Goal: Task Accomplishment & Management: Manage account settings

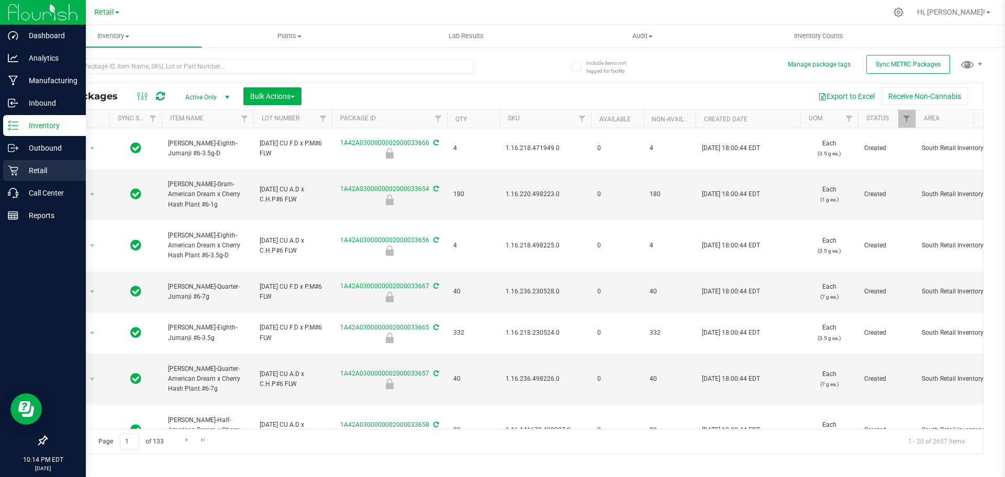
click at [19, 164] on p "Retail" at bounding box center [49, 170] width 63 height 13
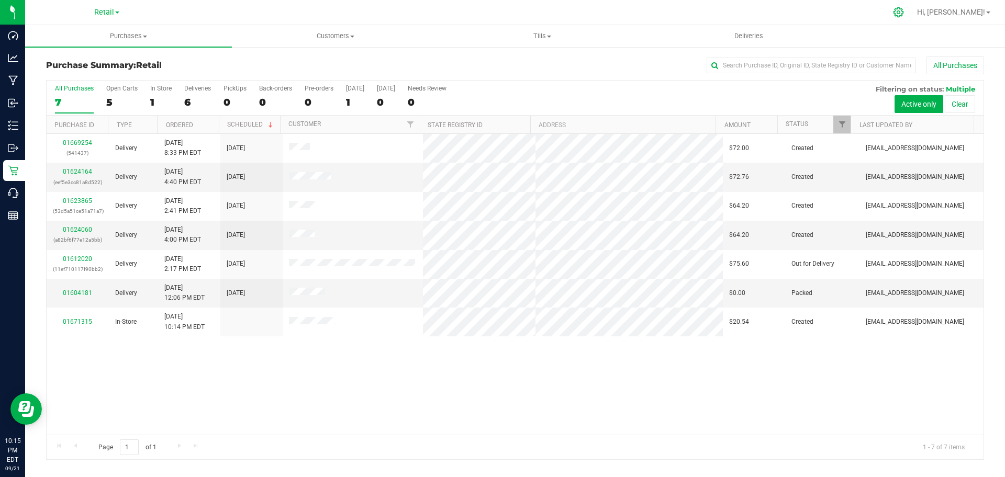
click at [904, 10] on icon at bounding box center [898, 12] width 11 height 11
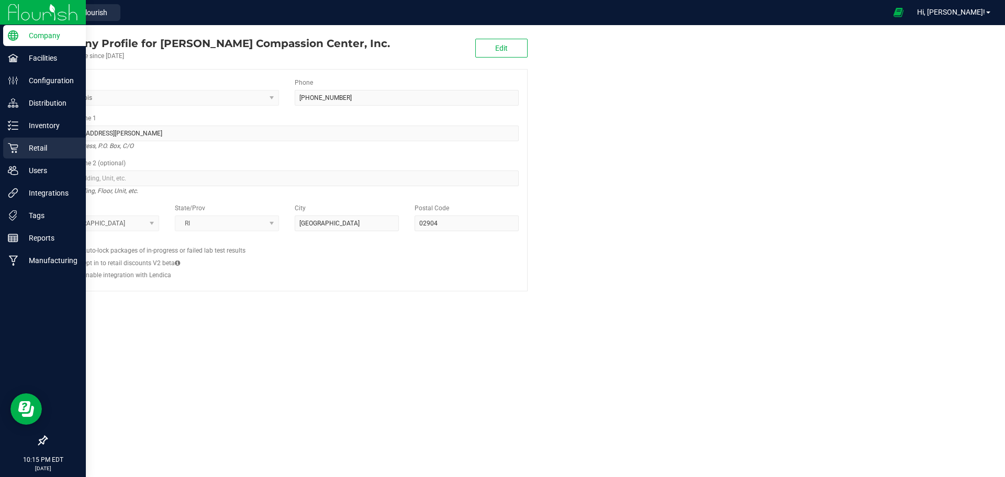
click at [30, 144] on p "Retail" at bounding box center [49, 148] width 63 height 13
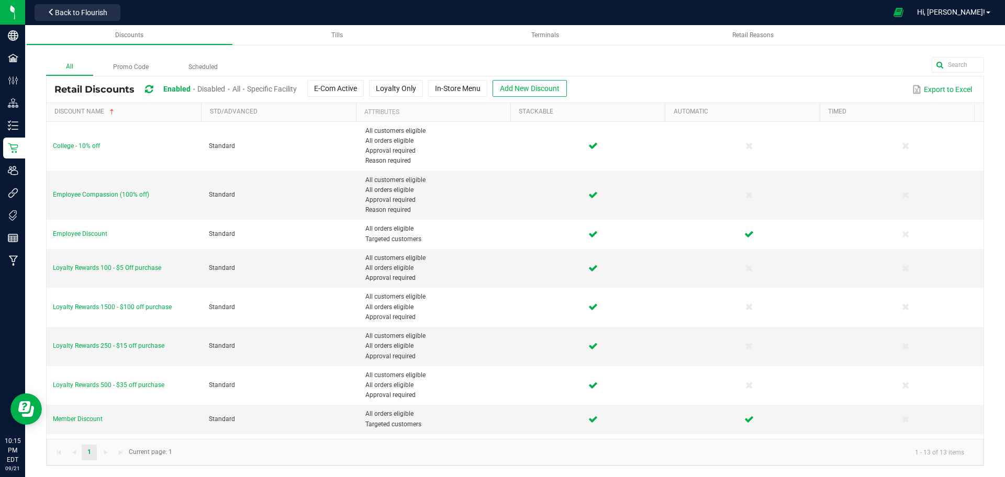
click at [216, 87] on span "Disabled" at bounding box center [211, 89] width 28 height 8
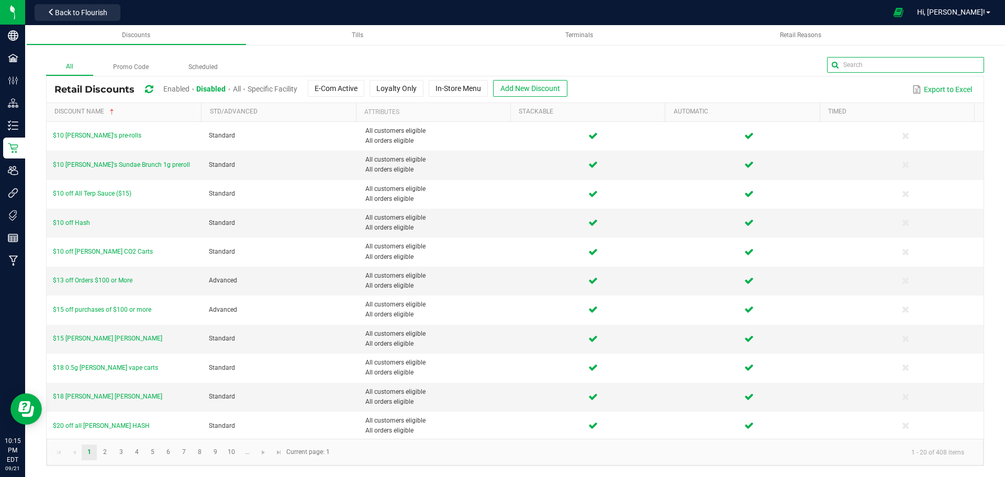
click at [959, 69] on input "text" at bounding box center [905, 65] width 157 height 16
type input "[DATE]"
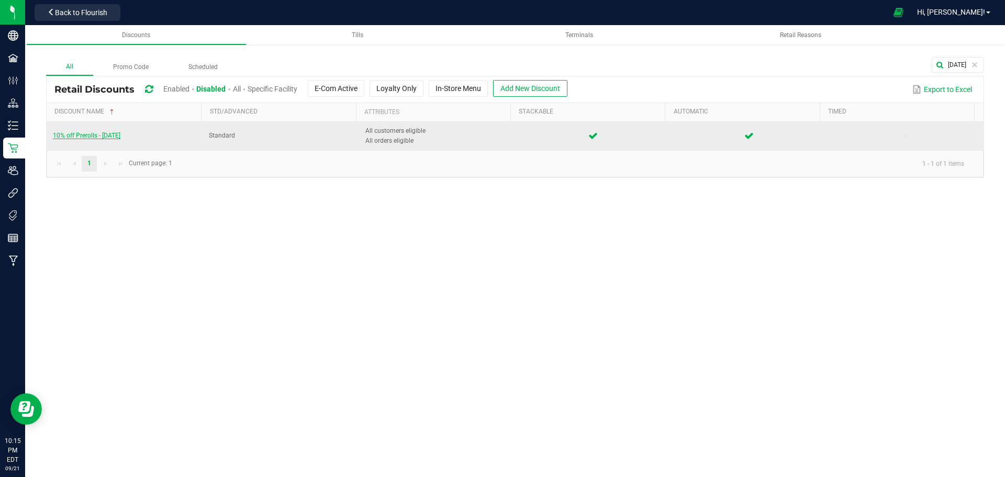
click at [115, 132] on span "10% off Prerolls - [DATE]" at bounding box center [87, 135] width 68 height 7
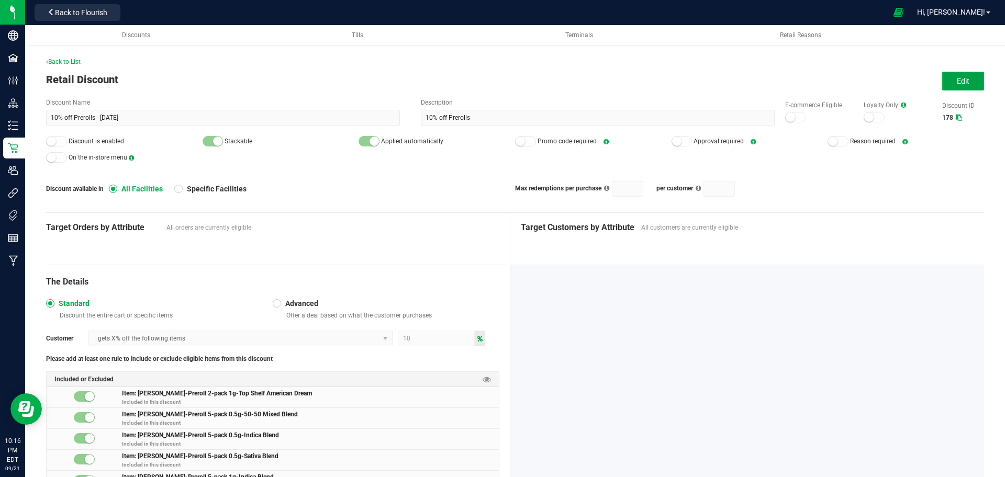
click at [944, 85] on button "Edit" at bounding box center [963, 81] width 42 height 19
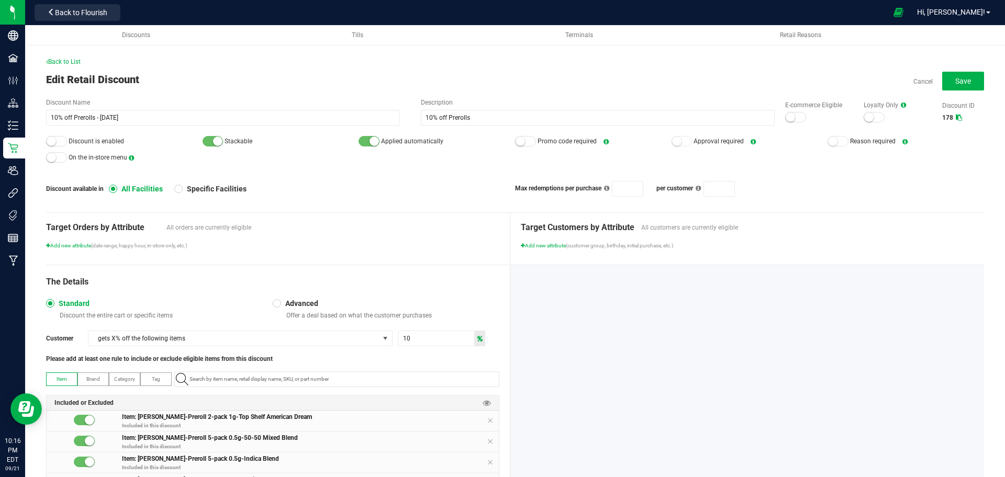
click at [786, 120] on div at bounding box center [795, 117] width 21 height 10
click at [56, 140] on div at bounding box center [56, 141] width 21 height 10
click at [961, 74] on button "Save" at bounding box center [963, 81] width 42 height 19
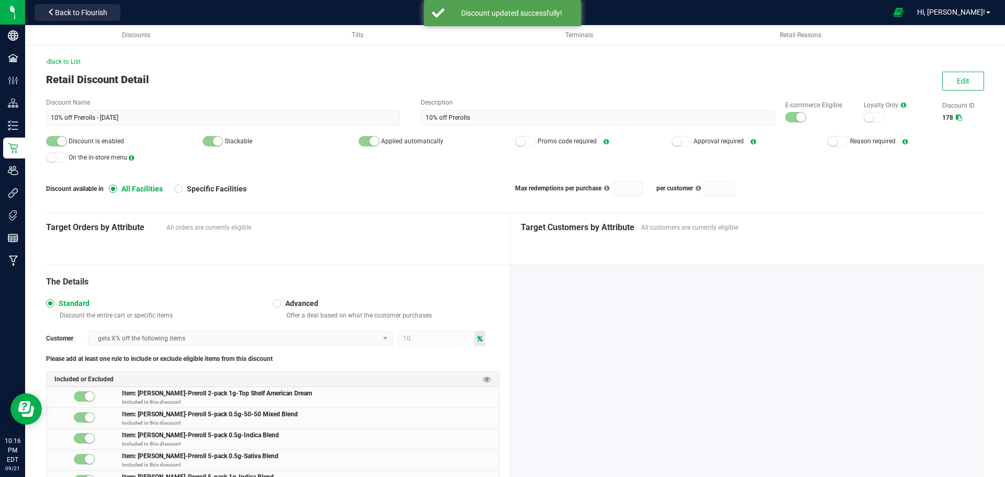
click at [65, 62] on span "Back to List" at bounding box center [63, 61] width 35 height 7
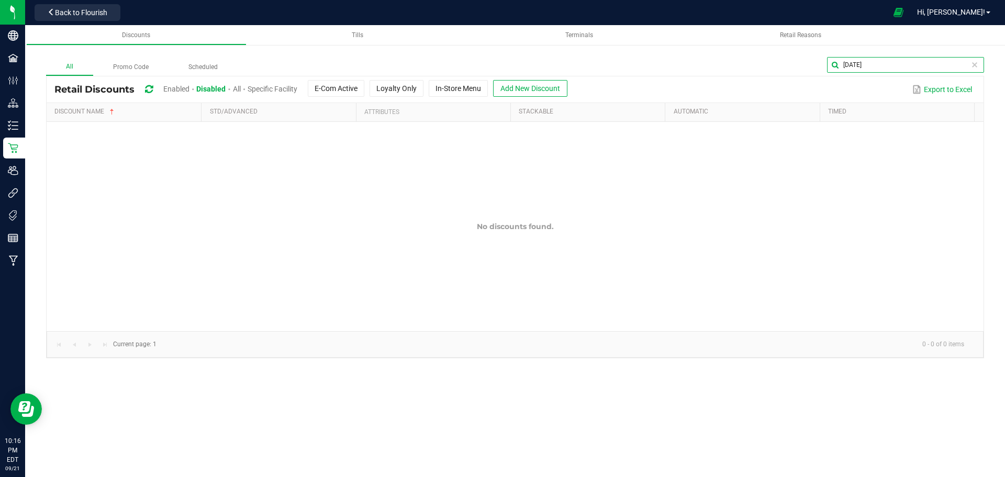
click at [956, 64] on input "[DATE]" at bounding box center [905, 65] width 157 height 16
click at [956, 64] on input "mondaGMP" at bounding box center [905, 65] width 157 height 16
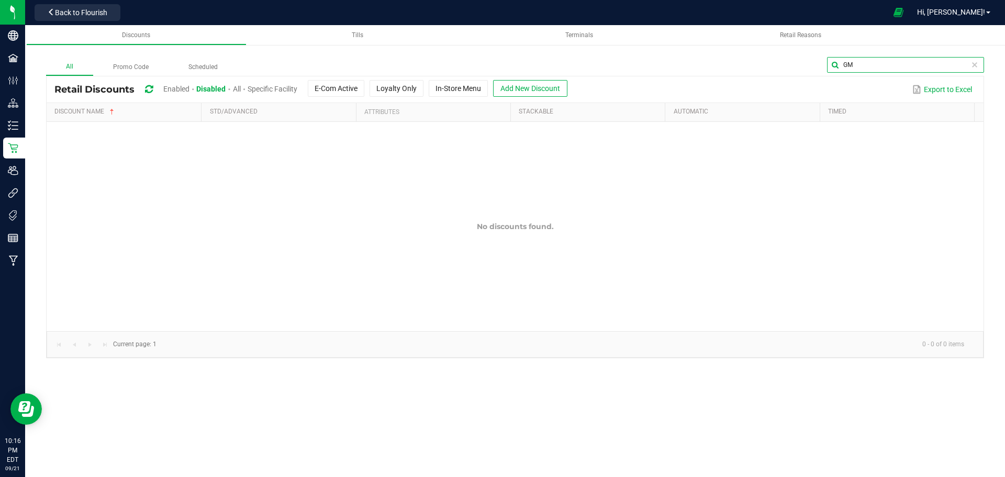
click at [956, 64] on input "GM" at bounding box center [905, 65] width 157 height 16
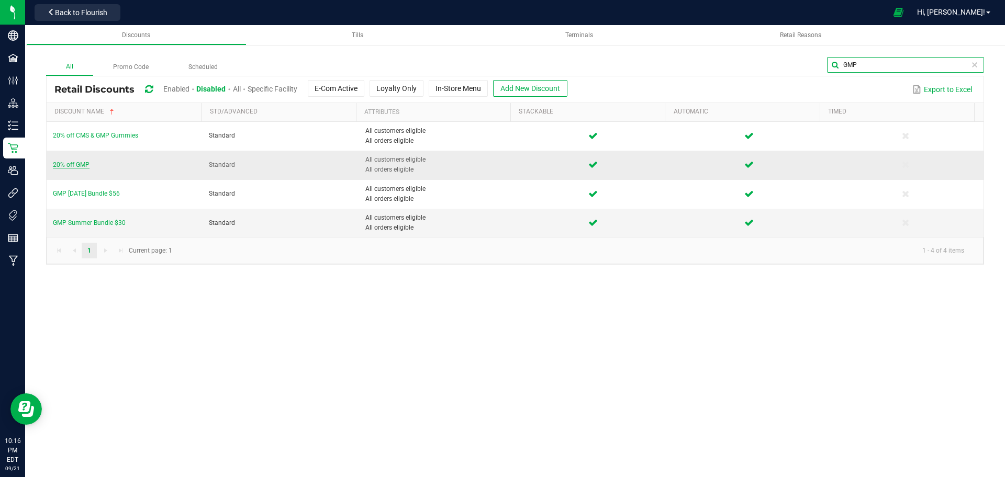
type input "GMP"
click at [60, 164] on span "20% off GMP" at bounding box center [71, 164] width 37 height 7
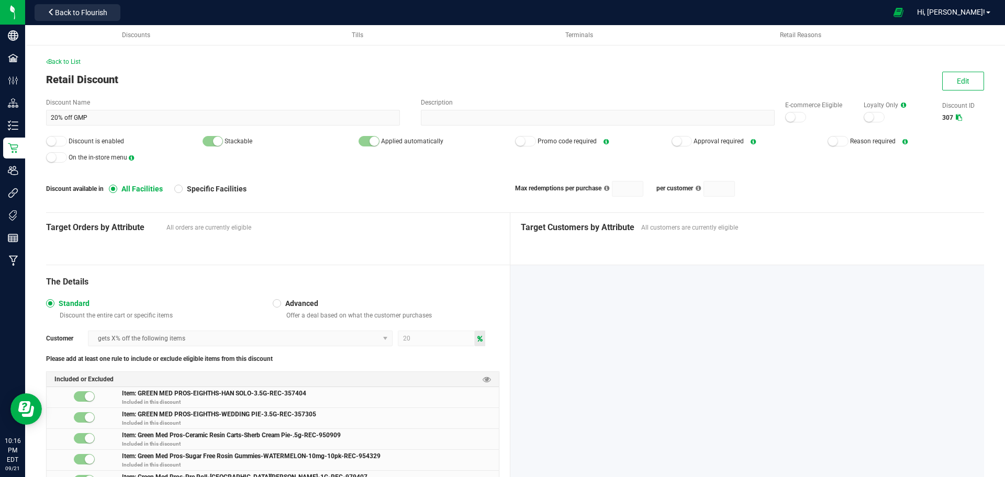
click at [941, 70] on div "Back to List Retail Discount Edit Discount Name 20% off GMP Description E-comme…" at bounding box center [515, 382] width 938 height 651
click at [942, 72] on button "Edit" at bounding box center [963, 81] width 42 height 19
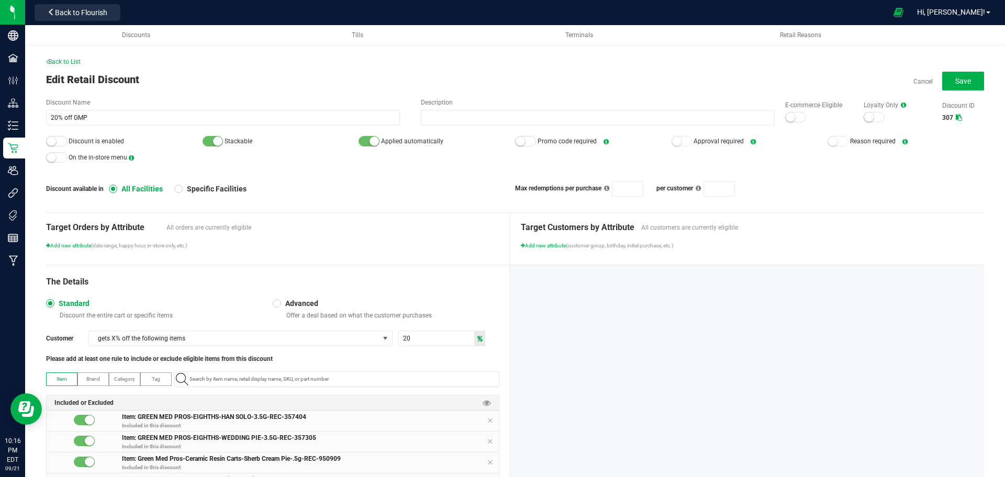
click at [786, 117] on small at bounding box center [790, 117] width 9 height 9
click at [56, 145] on div at bounding box center [56, 141] width 21 height 10
click at [953, 76] on button "Save" at bounding box center [963, 81] width 42 height 19
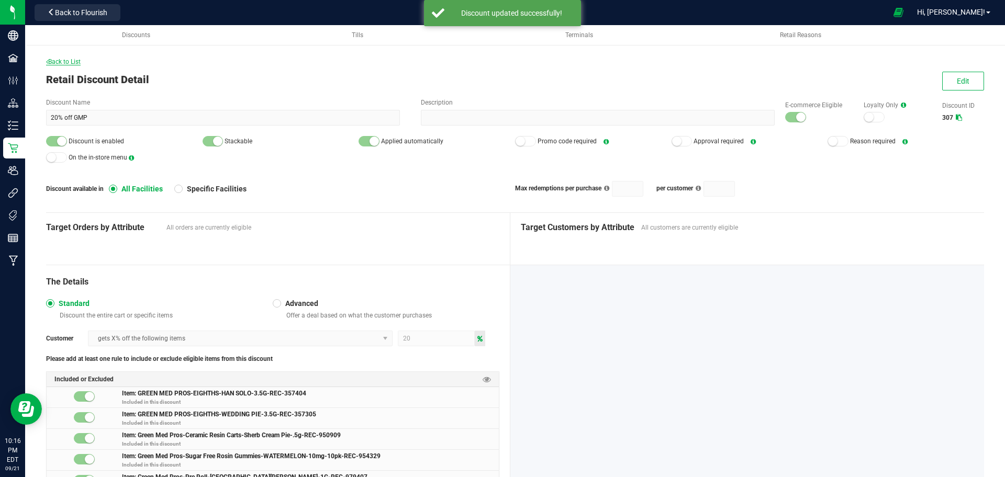
click at [68, 62] on span "Back to List" at bounding box center [63, 61] width 35 height 7
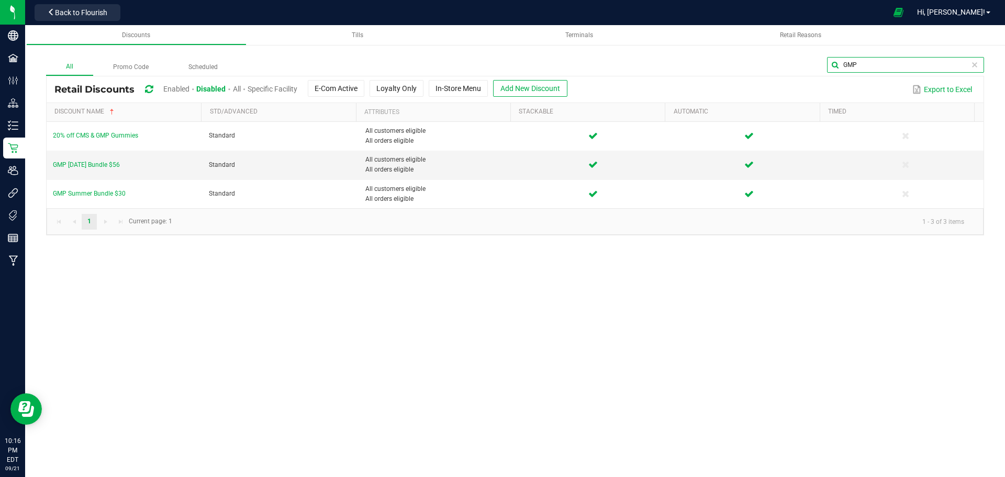
click at [961, 60] on input "GMP" at bounding box center [905, 65] width 157 height 16
type input "chews"
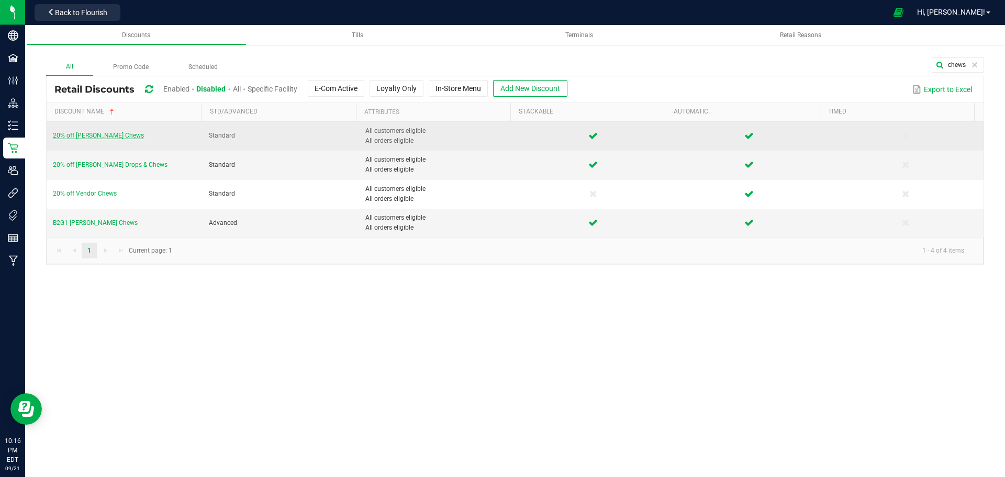
click at [98, 135] on span "20% off [PERSON_NAME] Chews" at bounding box center [98, 135] width 91 height 7
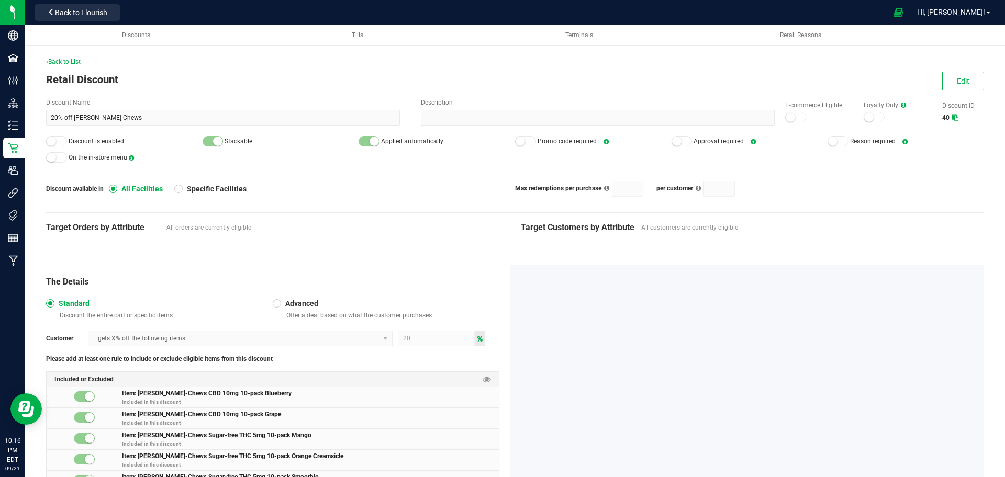
scroll to position [3, 0]
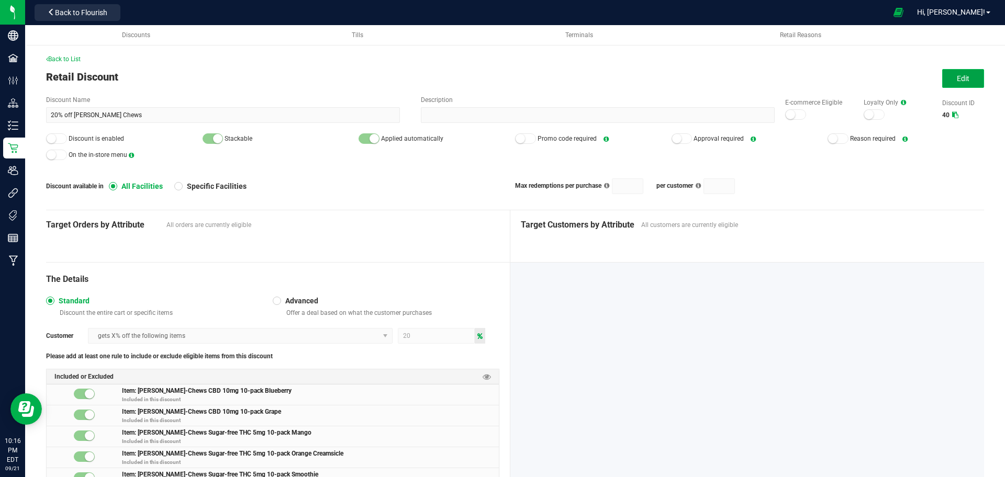
click at [957, 77] on span "Edit" at bounding box center [963, 78] width 13 height 8
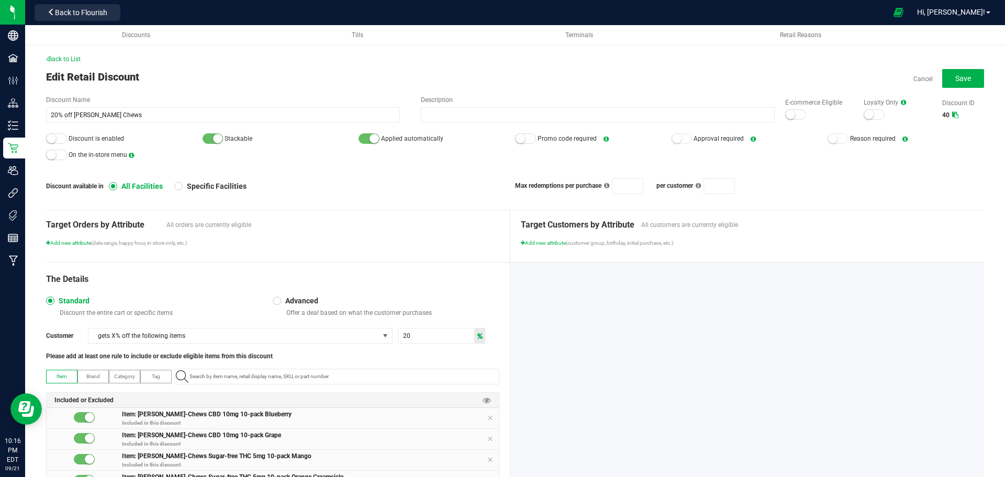
click at [790, 110] on div at bounding box center [795, 114] width 21 height 10
click at [56, 139] on div at bounding box center [56, 138] width 21 height 10
click at [956, 73] on button "Save" at bounding box center [963, 78] width 42 height 19
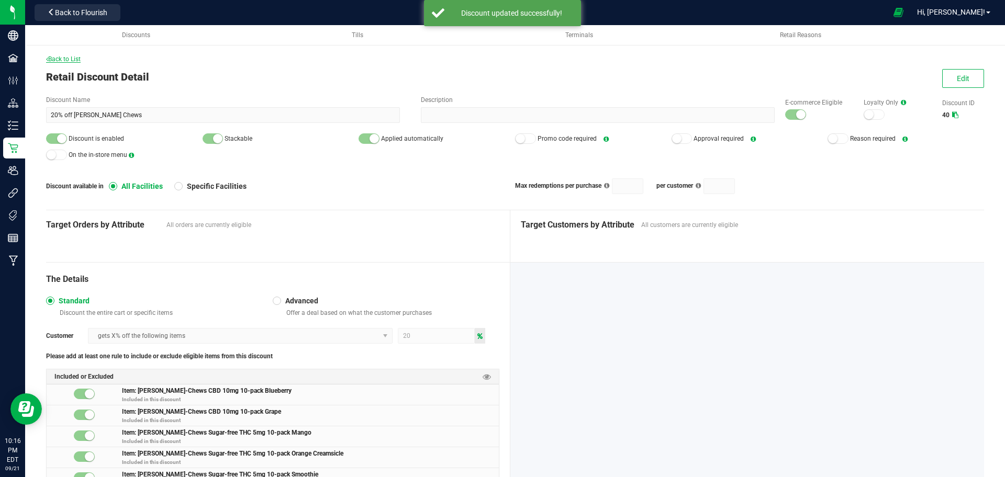
click at [60, 59] on span "Back to List" at bounding box center [63, 58] width 35 height 7
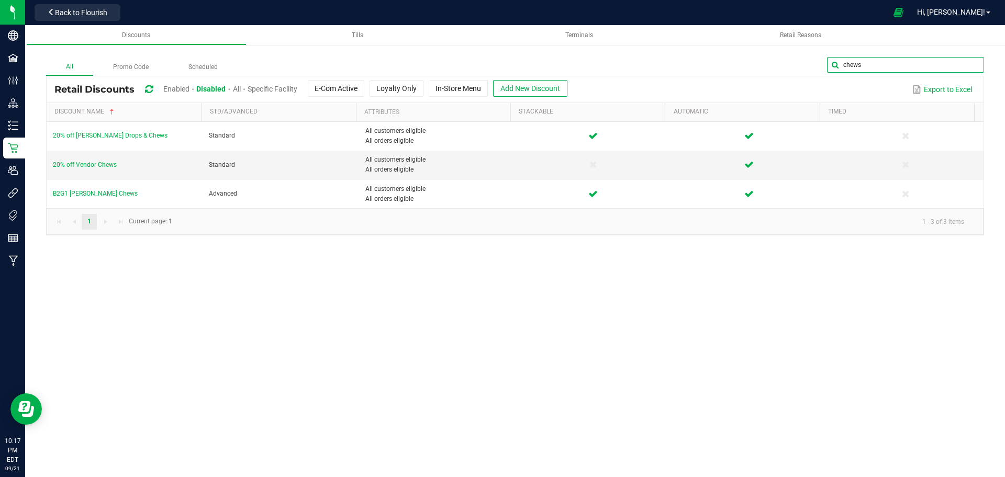
click at [948, 65] on input "chews" at bounding box center [905, 65] width 157 height 16
type input "OSB"
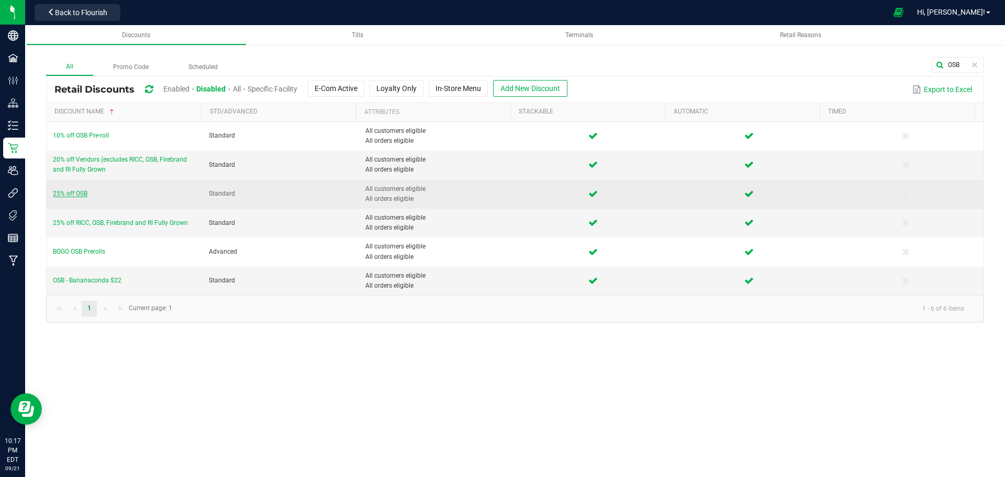
click at [67, 191] on span "25% off OSB" at bounding box center [70, 193] width 35 height 7
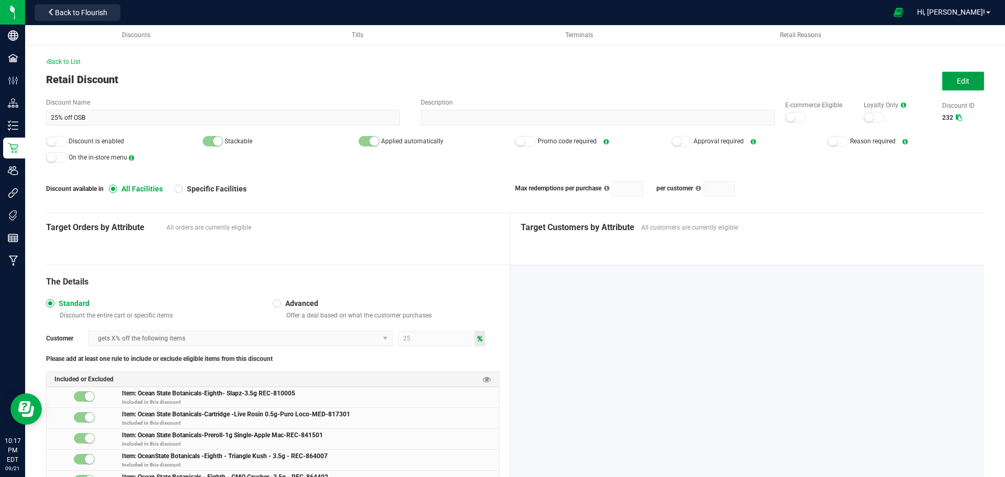
click at [950, 74] on button "Edit" at bounding box center [963, 81] width 42 height 19
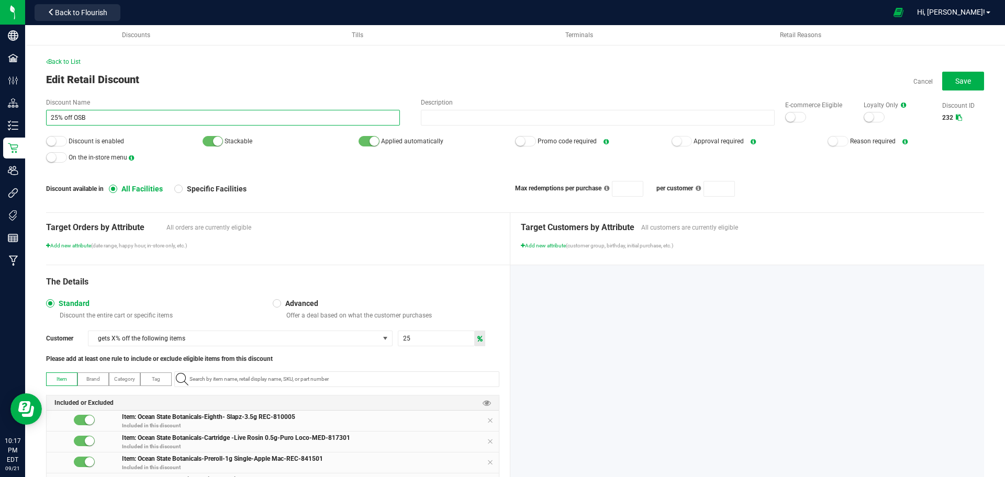
click at [57, 116] on input "25% off OSB" at bounding box center [223, 118] width 354 height 16
type input "20% off OSB"
click at [426, 343] on input "25" at bounding box center [436, 338] width 76 height 15
type input "20"
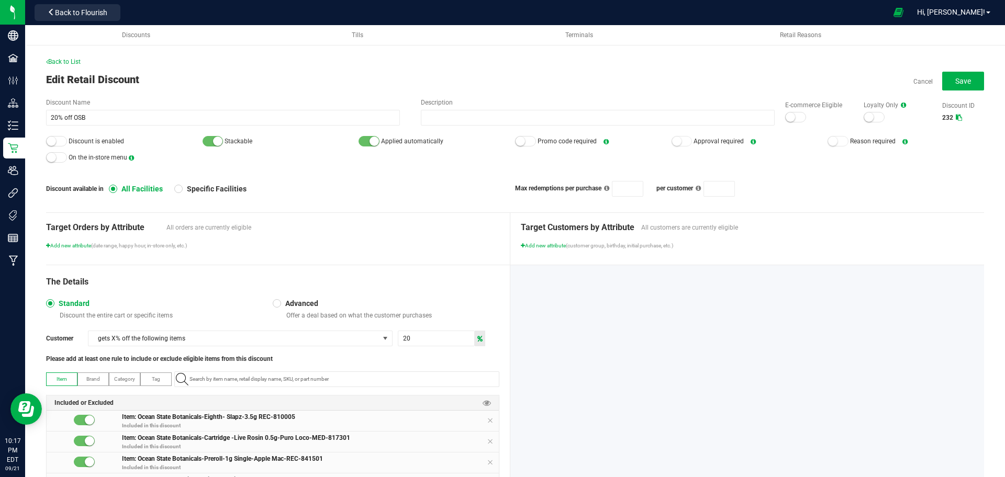
click at [786, 118] on small at bounding box center [790, 117] width 9 height 9
click at [51, 140] on small at bounding box center [51, 141] width 9 height 9
click at [942, 88] on button "Save" at bounding box center [963, 81] width 42 height 19
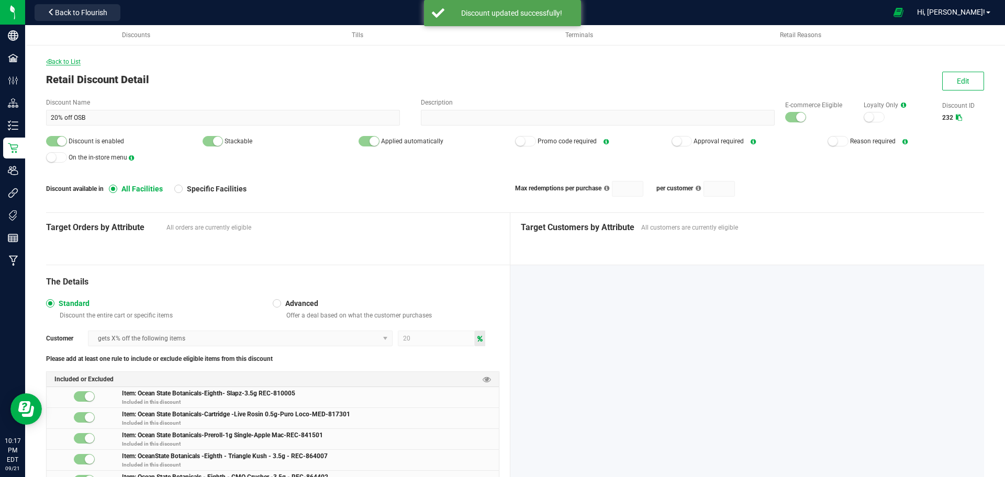
click at [81, 64] on span "Back to List" at bounding box center [63, 61] width 35 height 7
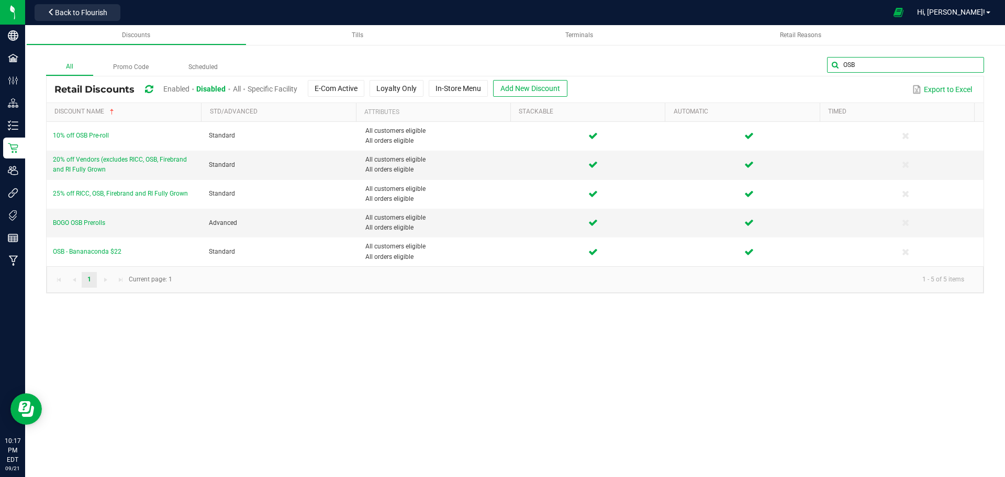
click at [956, 69] on input "OSB" at bounding box center [905, 65] width 157 height 16
type input "daily"
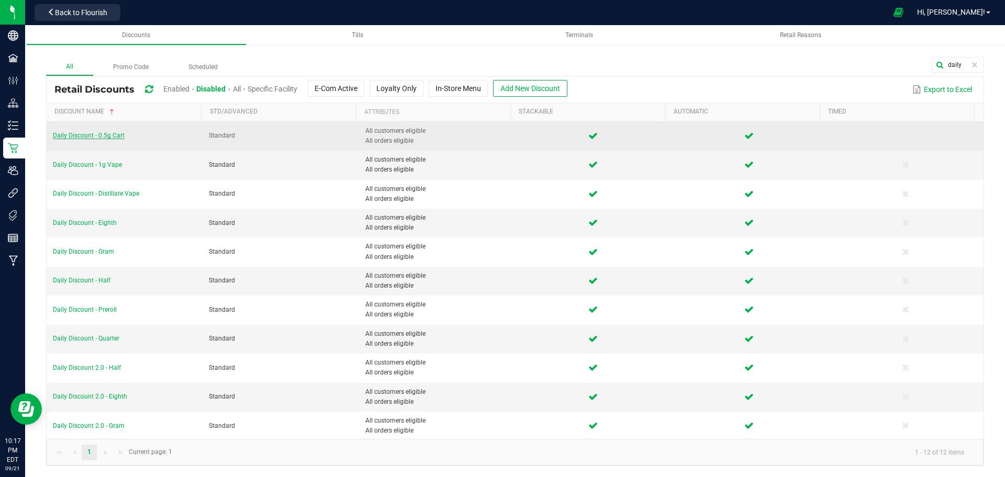
click at [87, 133] on span "Daily Discount - 0.5g Cart" at bounding box center [89, 135] width 72 height 7
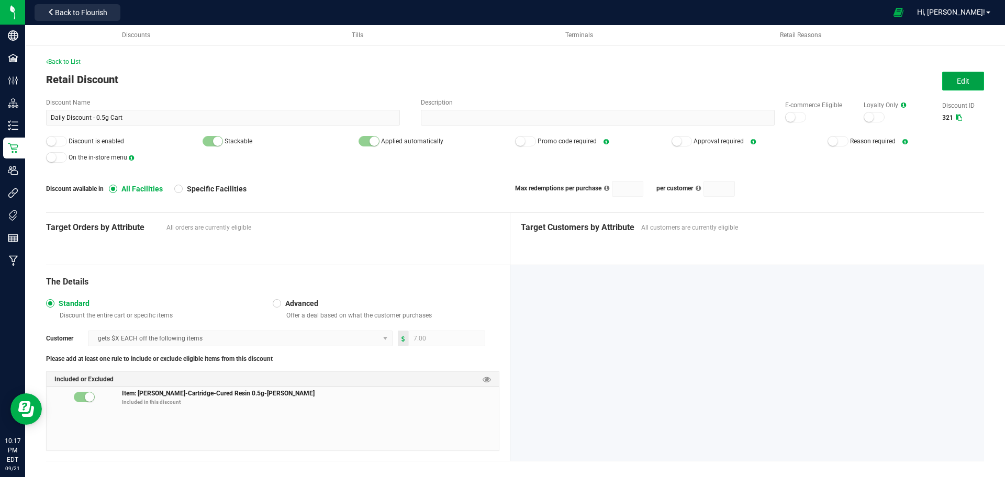
click at [970, 80] on button "Edit" at bounding box center [963, 81] width 42 height 19
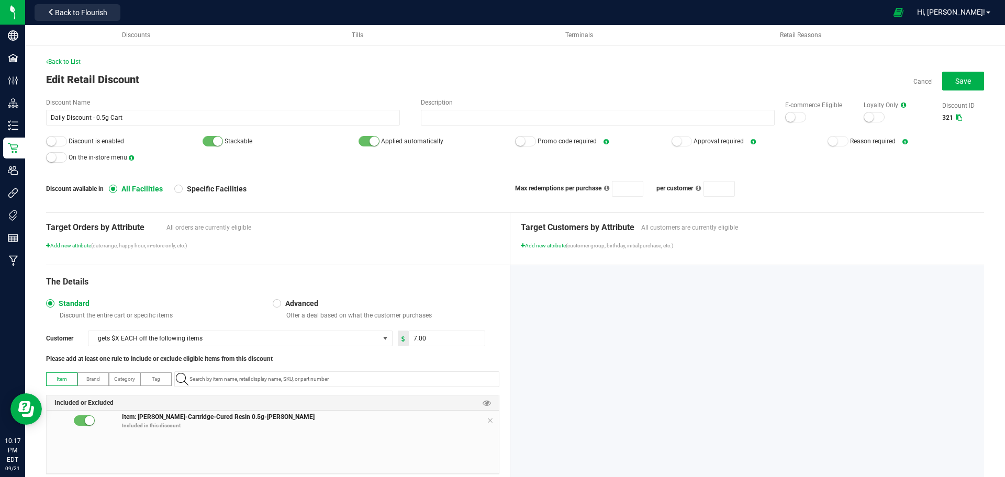
click at [793, 118] on div at bounding box center [795, 117] width 21 height 10
click at [50, 140] on small at bounding box center [51, 141] width 9 height 9
click at [942, 85] on button "Save" at bounding box center [963, 81] width 42 height 19
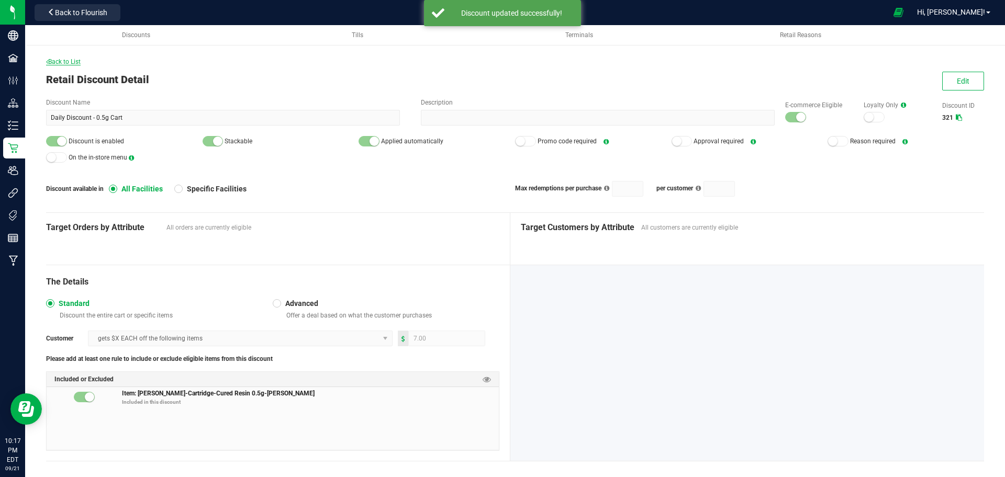
click at [79, 63] on span "Back to List" at bounding box center [63, 61] width 35 height 7
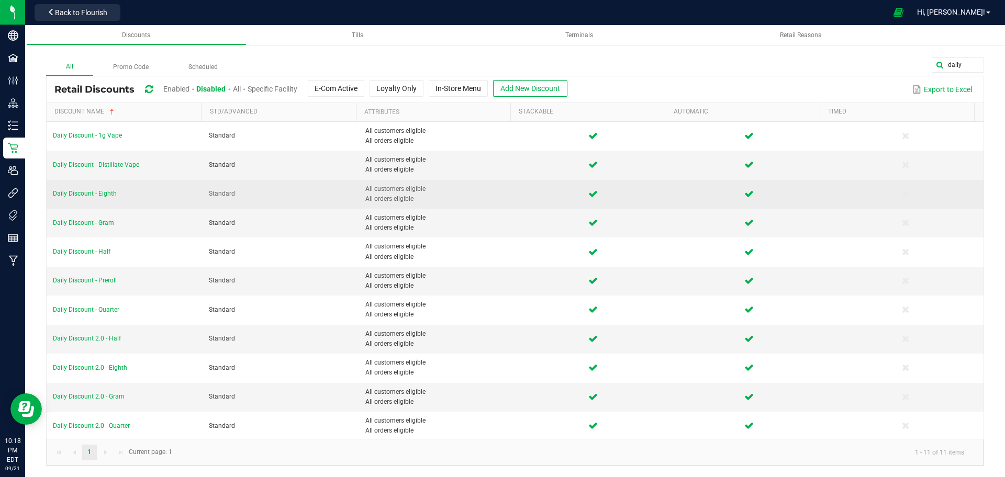
click at [102, 187] on td "Daily Discount - Eighth" at bounding box center [125, 194] width 156 height 29
click at [105, 192] on span "Daily Discount - Eighth" at bounding box center [85, 193] width 64 height 7
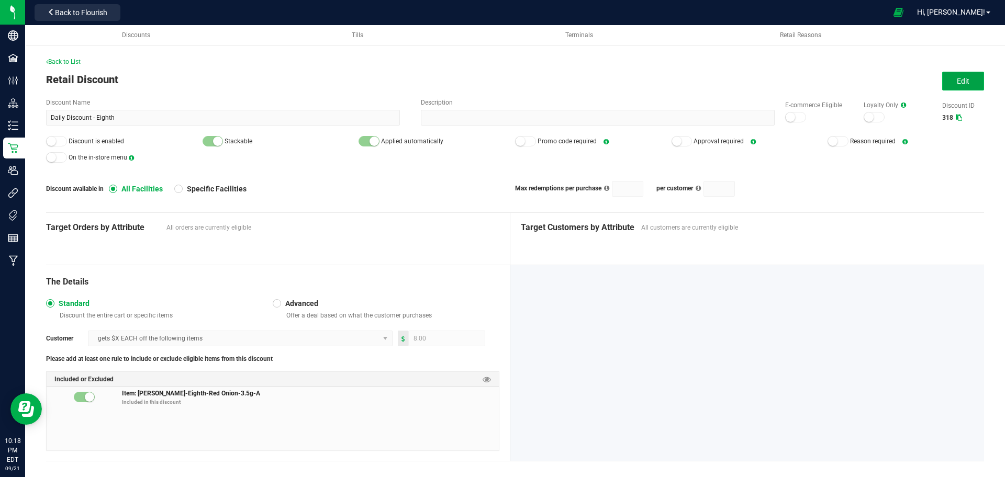
click at [942, 85] on button "Edit" at bounding box center [963, 81] width 42 height 19
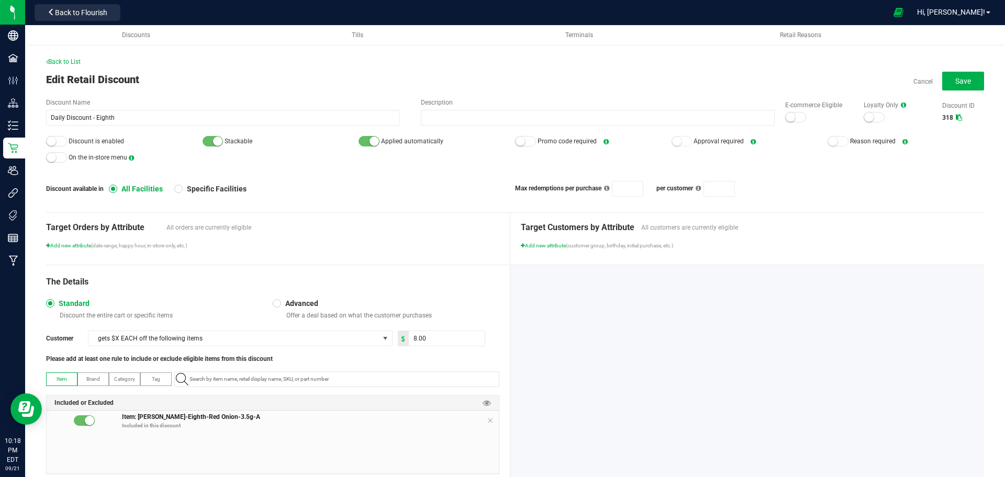
click at [787, 117] on div at bounding box center [795, 117] width 21 height 10
click at [43, 142] on div "Back to List Edit Retail Discount Cancel Save Discount Name Daily Discount - Ei…" at bounding box center [515, 269] width 980 height 486
click at [46, 143] on div at bounding box center [56, 141] width 21 height 10
click at [964, 77] on button "Save" at bounding box center [963, 81] width 42 height 19
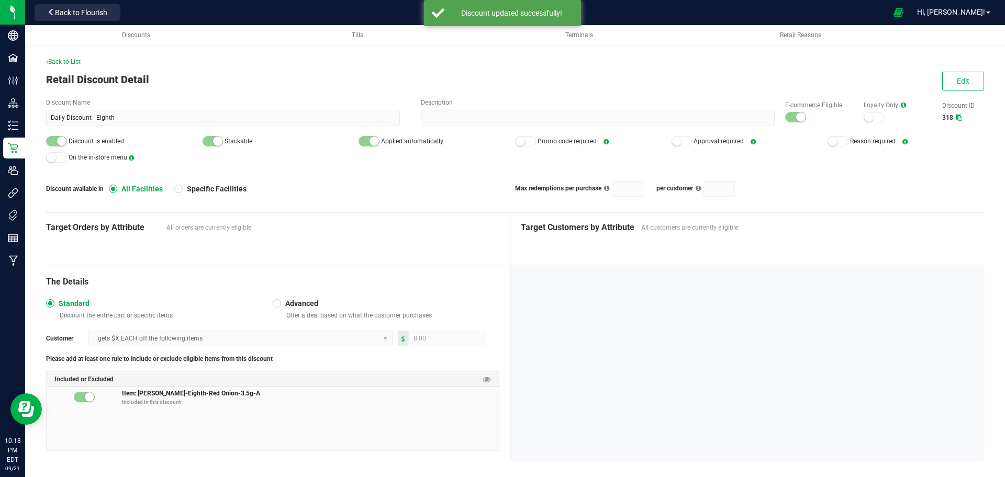
click at [81, 57] on div "Back to List" at bounding box center [515, 61] width 938 height 9
click at [79, 57] on div "Back to List" at bounding box center [515, 61] width 938 height 9
click at [71, 73] on span "Retail Discount Detail" at bounding box center [97, 79] width 103 height 13
click at [71, 64] on span "Back to List" at bounding box center [63, 61] width 35 height 7
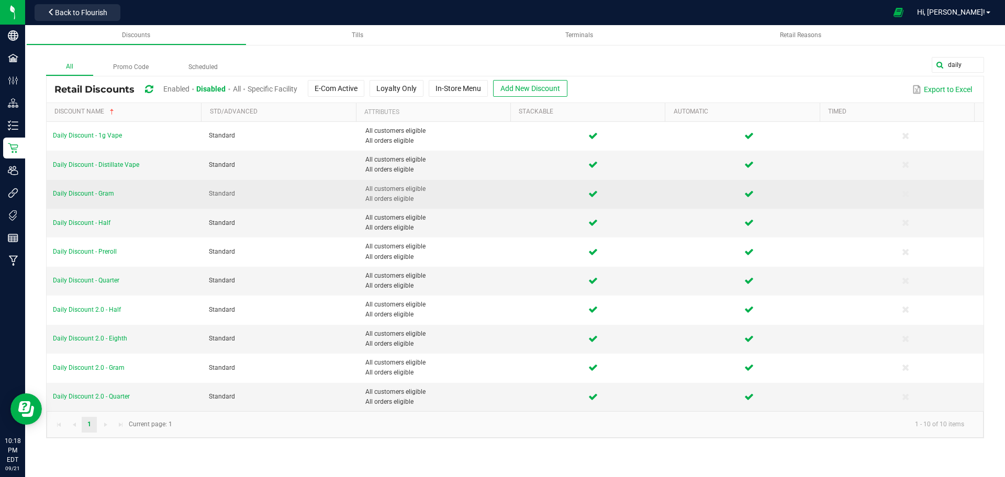
click at [79, 189] on td "Daily Discount - Gram" at bounding box center [125, 194] width 156 height 29
drag, startPoint x: 79, startPoint y: 189, endPoint x: 64, endPoint y: 194, distance: 16.1
click at [64, 194] on span "Daily Discount - Gram" at bounding box center [83, 193] width 61 height 7
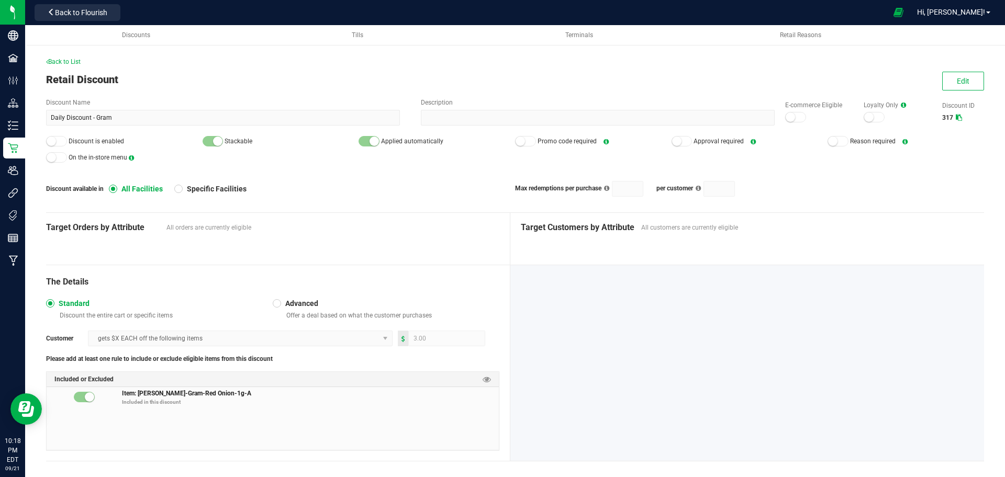
click at [64, 194] on div "Discount available in All Facilities Specific Facilities Max redemptions per pu…" at bounding box center [515, 189] width 938 height 16
click at [950, 70] on div "Back to List Retail Discount Edit Discount Name Daily Discount - Gram Descripti…" at bounding box center [515, 267] width 938 height 420
drag, startPoint x: 950, startPoint y: 73, endPoint x: 924, endPoint y: 55, distance: 31.2
click at [924, 55] on div "Back to List Retail Discount Edit Discount Name Daily Discount - Gram Descripti…" at bounding box center [515, 257] width 980 height 462
click at [942, 79] on button "Edit" at bounding box center [963, 81] width 42 height 19
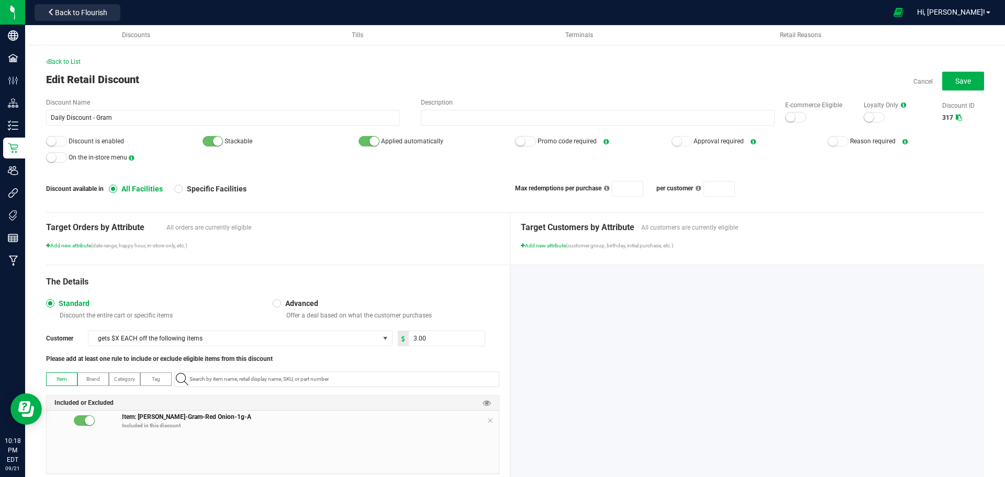
click at [787, 118] on div at bounding box center [795, 117] width 21 height 10
click at [54, 140] on small at bounding box center [51, 141] width 9 height 9
drag, startPoint x: 964, startPoint y: 77, endPoint x: 954, endPoint y: 49, distance: 30.3
click at [954, 49] on div "Back to List Edit Retail Discount Cancel Save Discount Name Daily Discount - Gr…" at bounding box center [515, 269] width 980 height 486
click at [955, 77] on span "Save" at bounding box center [963, 81] width 16 height 8
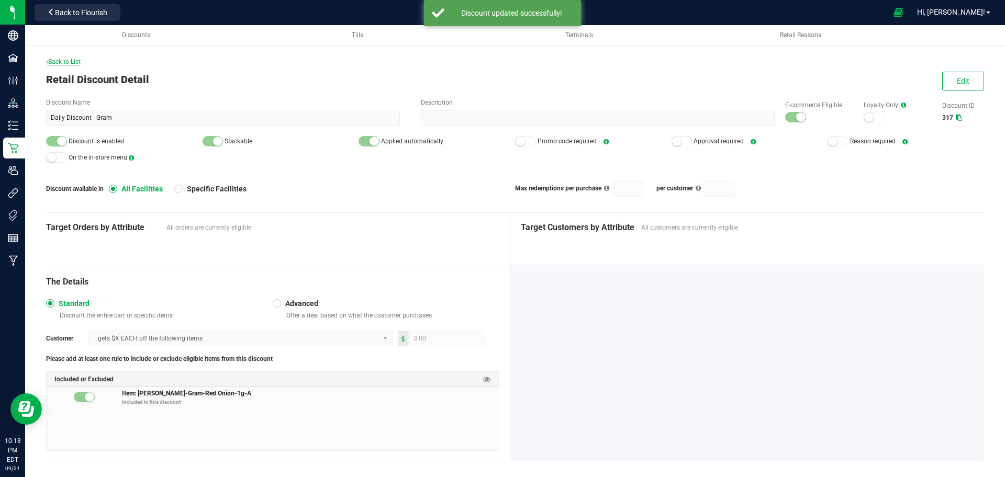
click at [70, 64] on span "Back to List" at bounding box center [63, 61] width 35 height 7
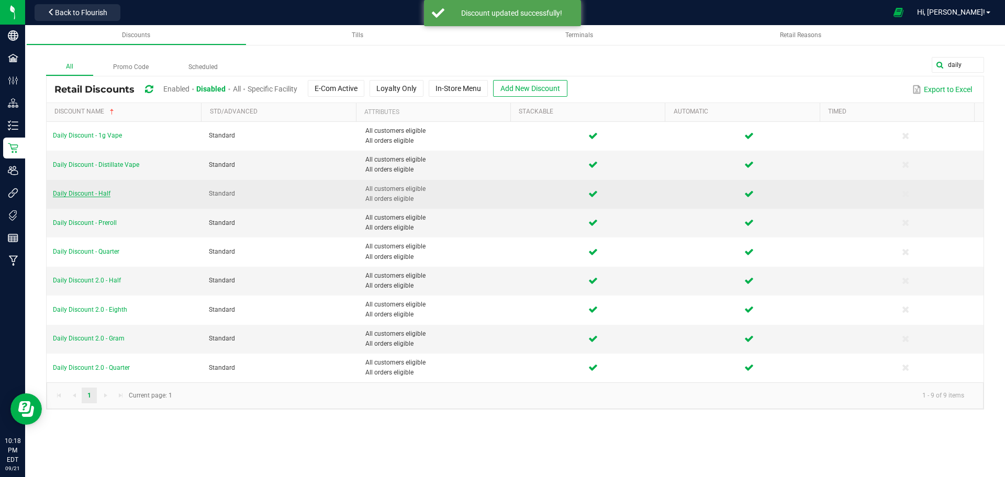
click at [89, 194] on span "Daily Discount - Half" at bounding box center [82, 193] width 58 height 7
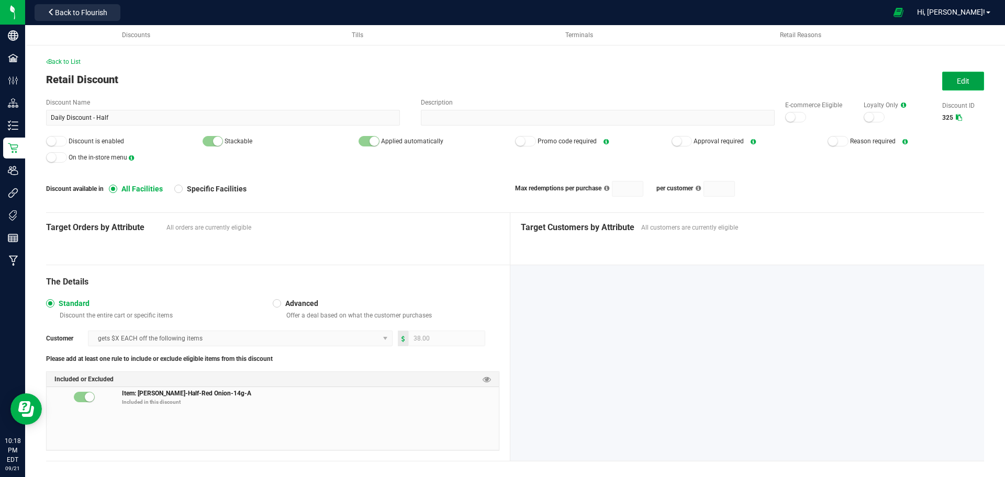
click at [957, 83] on span "Edit" at bounding box center [963, 81] width 13 height 8
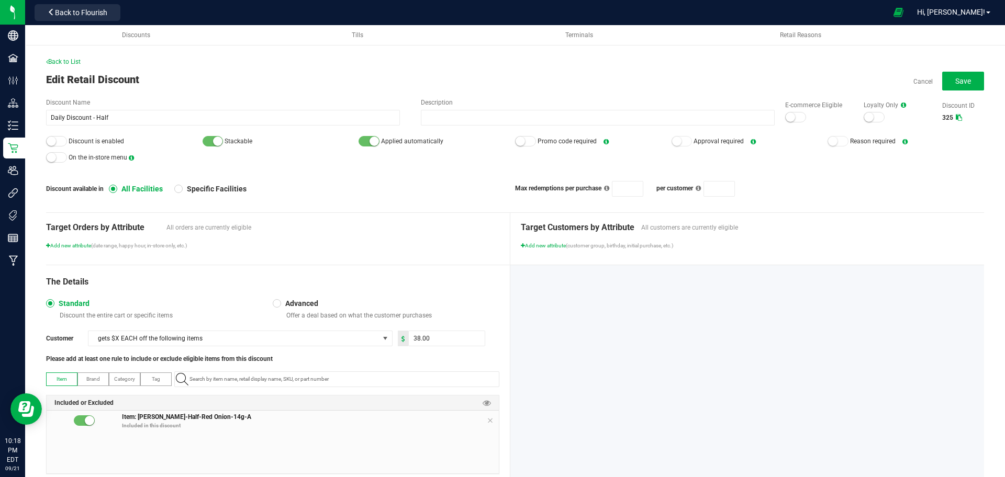
click at [786, 118] on small at bounding box center [790, 117] width 9 height 9
click at [58, 143] on div at bounding box center [56, 141] width 21 height 10
click at [958, 85] on span "Save" at bounding box center [963, 81] width 16 height 8
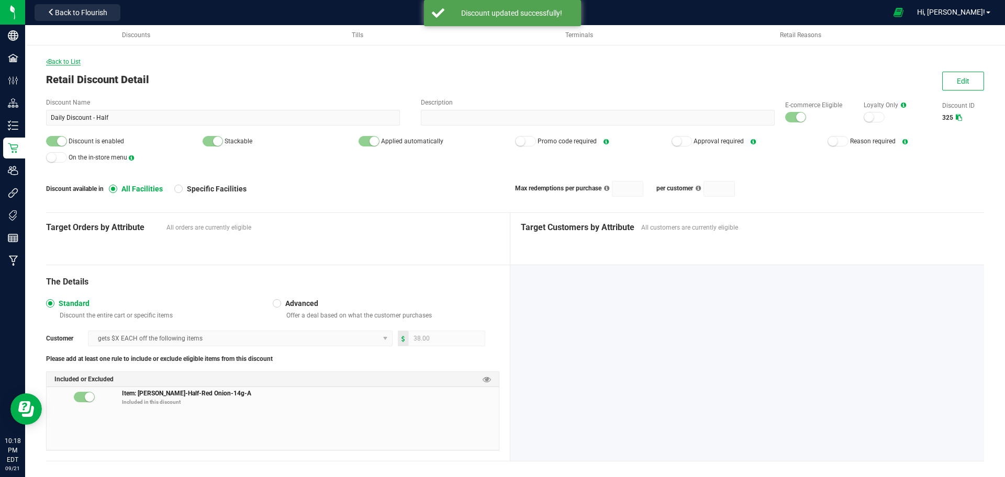
click at [81, 63] on span "Back to List" at bounding box center [63, 61] width 35 height 7
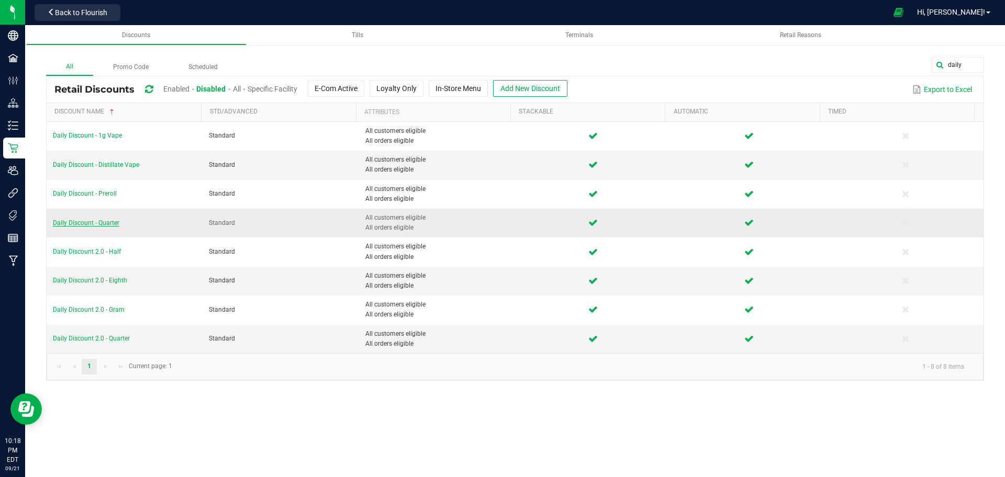
click at [98, 226] on span "Daily Discount - Quarter" at bounding box center [86, 222] width 66 height 7
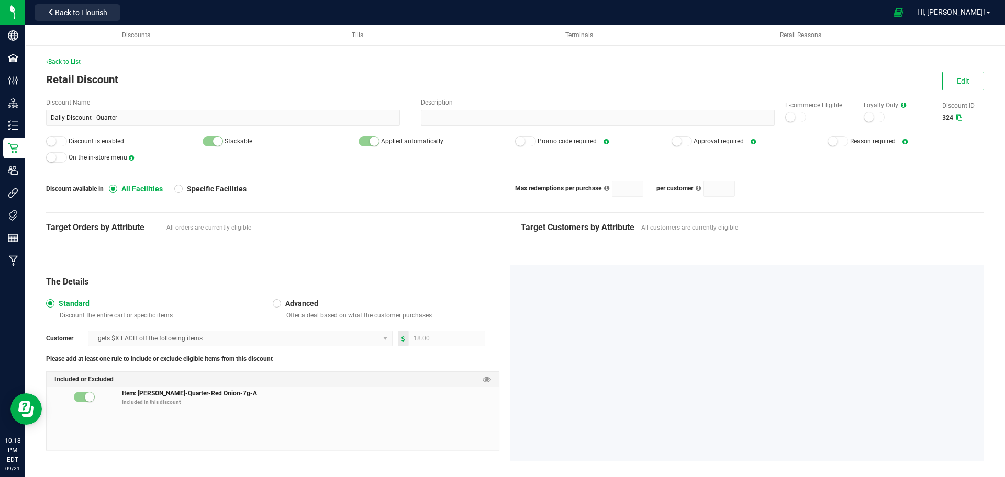
click at [952, 92] on div "Back to List Retail Discount Edit Discount Name Daily Discount - Quarter Descri…" at bounding box center [515, 267] width 938 height 420
click at [951, 88] on button "Edit" at bounding box center [963, 81] width 42 height 19
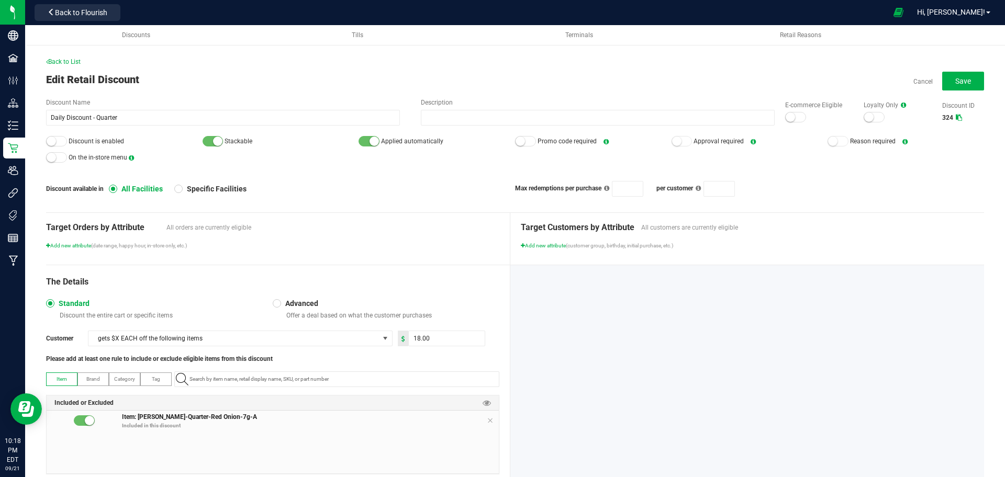
click at [787, 115] on div at bounding box center [795, 117] width 21 height 10
click at [64, 143] on div at bounding box center [56, 141] width 21 height 10
click at [955, 80] on span "Save" at bounding box center [963, 81] width 16 height 8
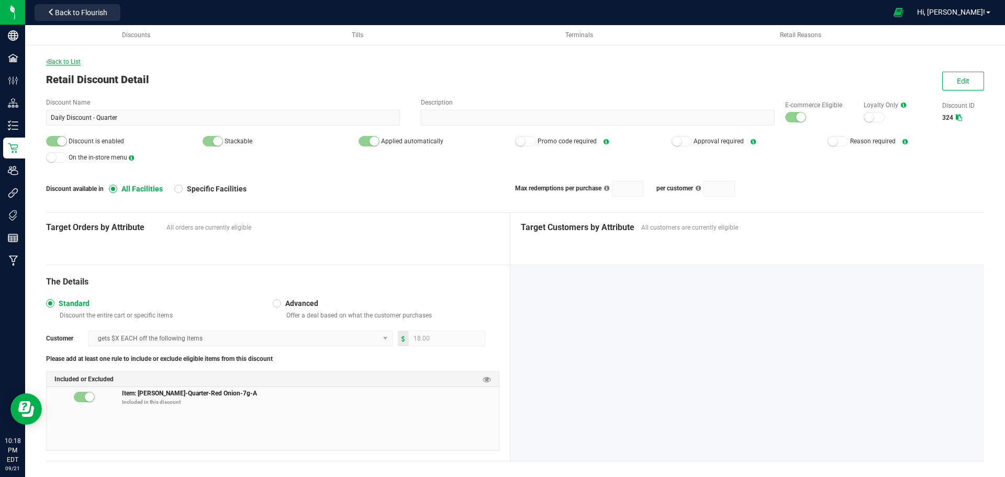
click at [65, 61] on span "Back to List" at bounding box center [63, 61] width 35 height 7
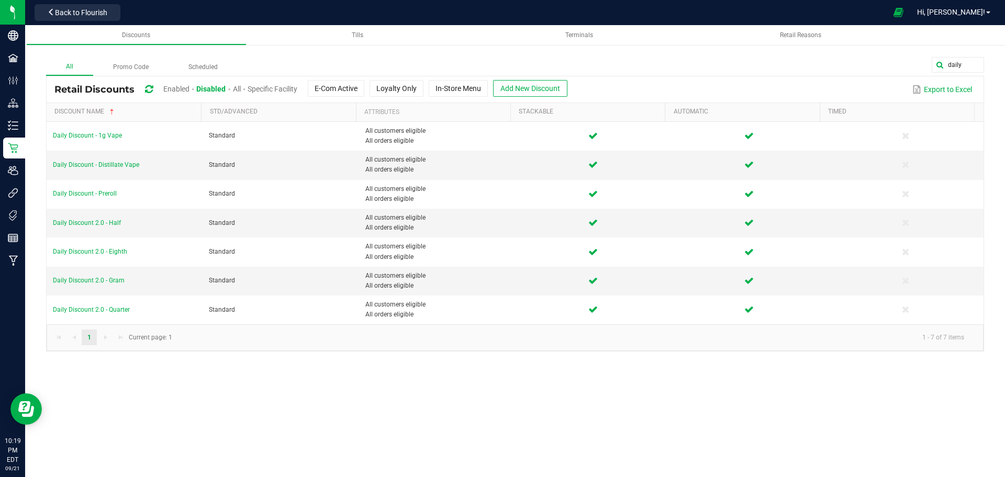
click at [173, 87] on span "Enabled" at bounding box center [176, 89] width 26 height 8
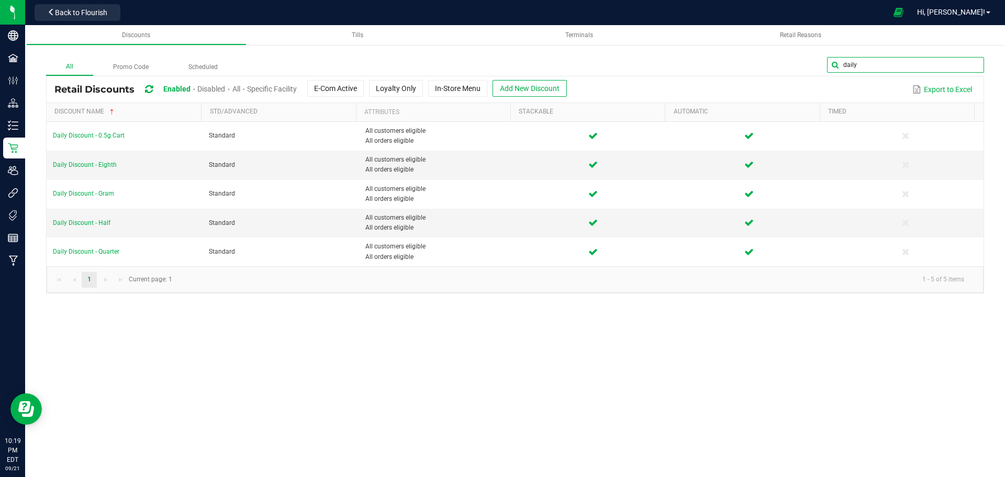
click at [952, 62] on input "daily" at bounding box center [905, 65] width 157 height 16
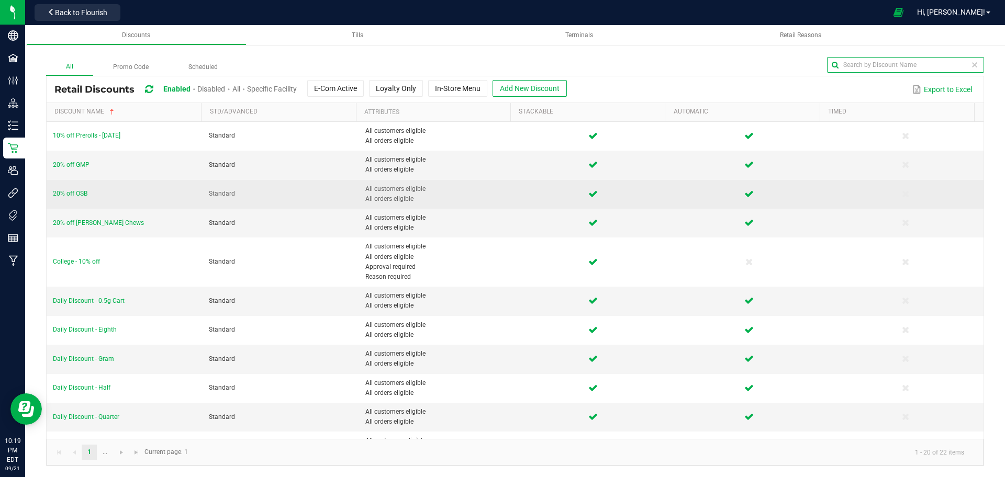
scroll to position [9, 0]
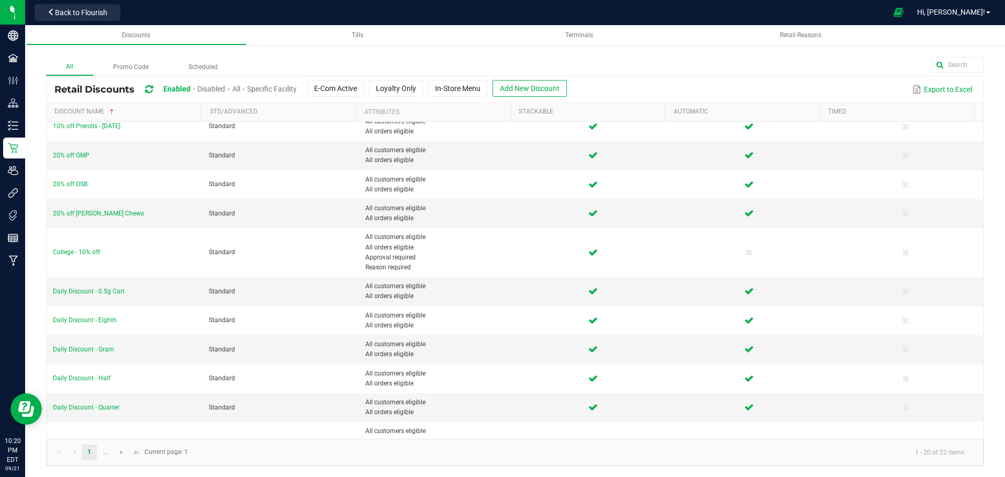
click at [215, 87] on span "Disabled" at bounding box center [211, 89] width 28 height 8
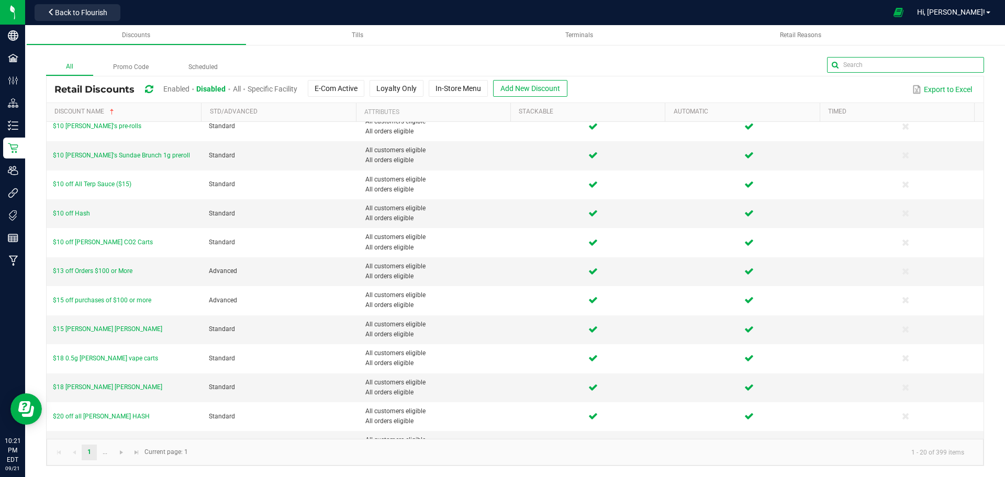
click at [968, 70] on input "text" at bounding box center [905, 65] width 157 height 16
type input "b2g1"
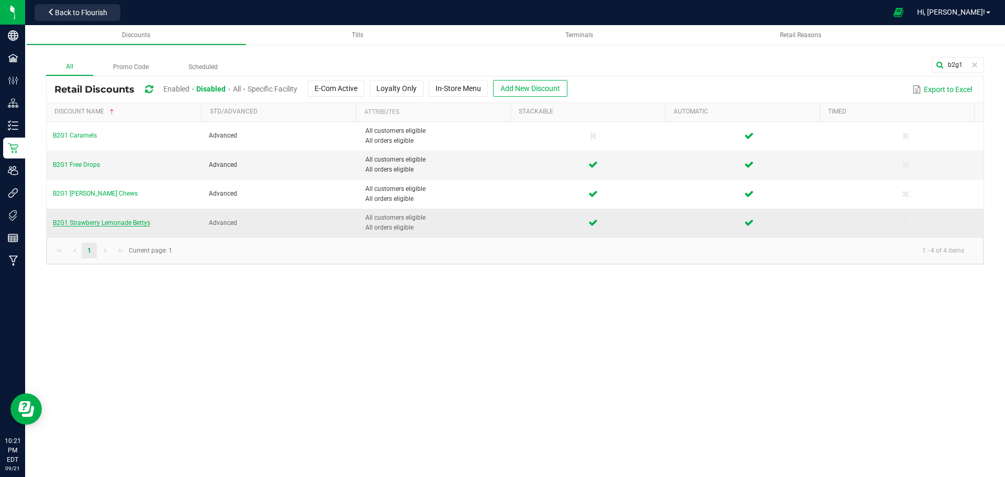
click at [107, 222] on span "B2G1 Strawberry Lemonade Bettys" at bounding box center [101, 222] width 97 height 7
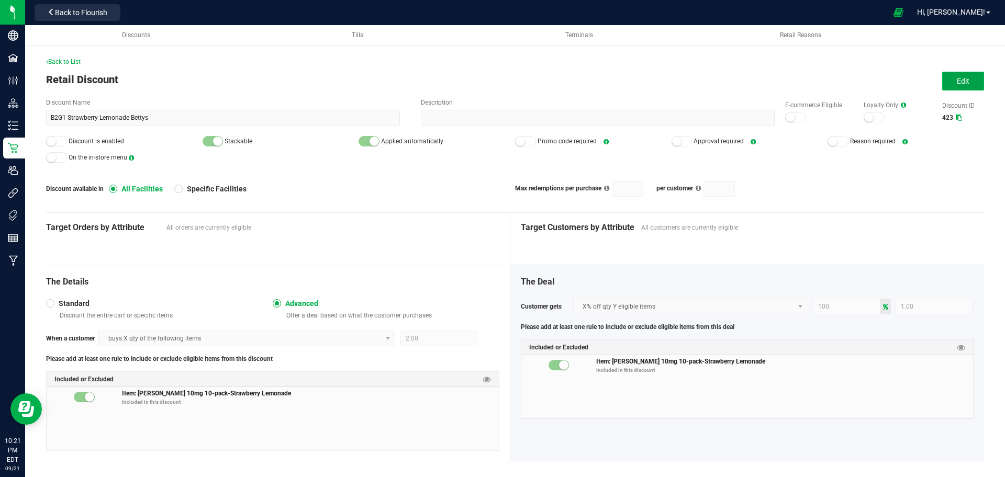
click at [946, 73] on button "Edit" at bounding box center [963, 81] width 42 height 19
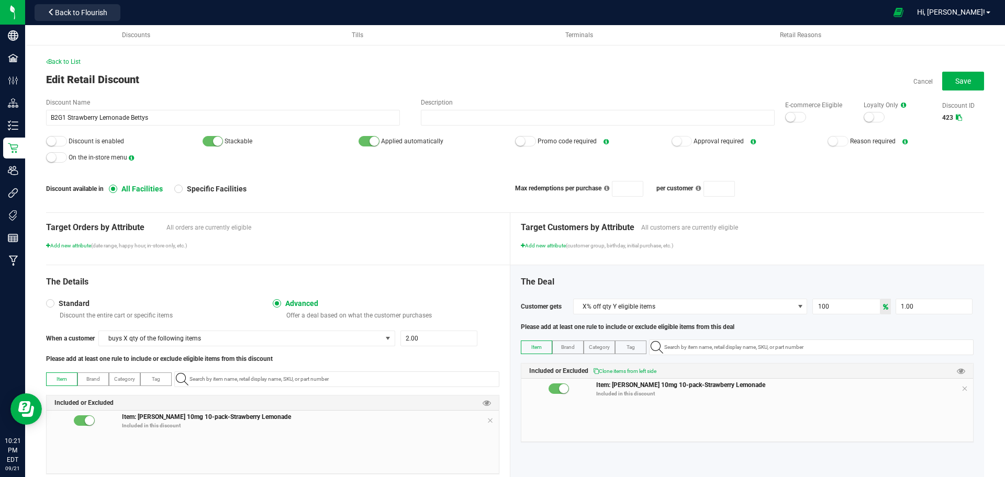
click at [790, 116] on div at bounding box center [795, 117] width 21 height 10
click at [61, 141] on div at bounding box center [56, 141] width 21 height 10
click at [955, 85] on span "Save" at bounding box center [963, 81] width 16 height 8
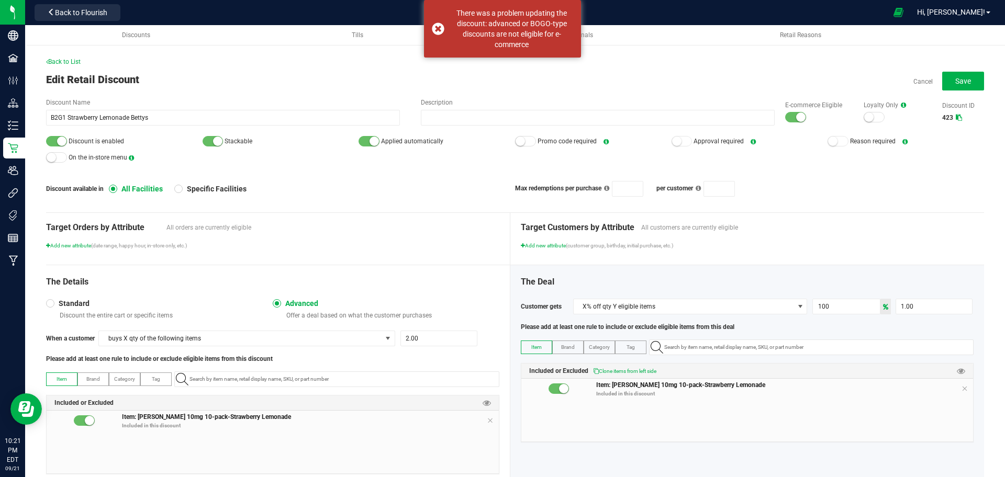
click at [785, 112] on div at bounding box center [795, 117] width 21 height 10
click at [956, 77] on span "Save" at bounding box center [963, 81] width 16 height 8
type input "2"
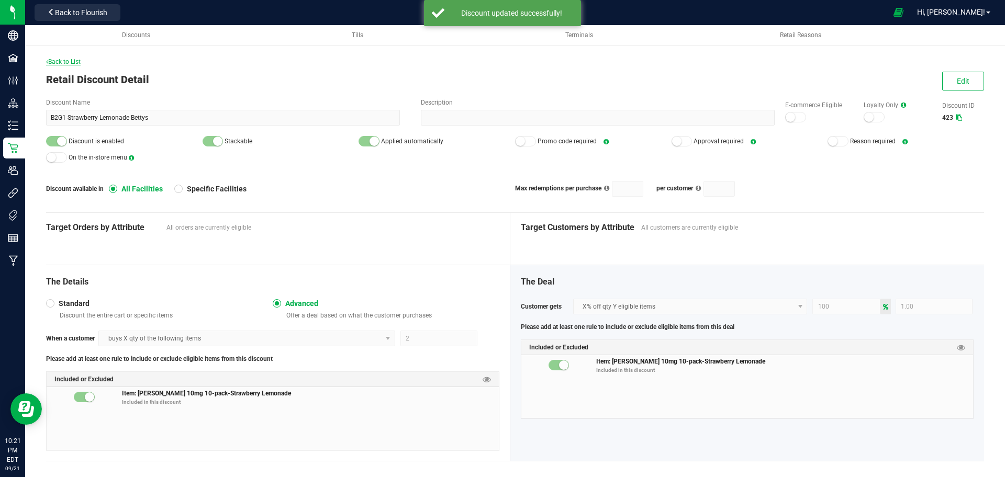
click at [79, 60] on span "Back to List" at bounding box center [63, 61] width 35 height 7
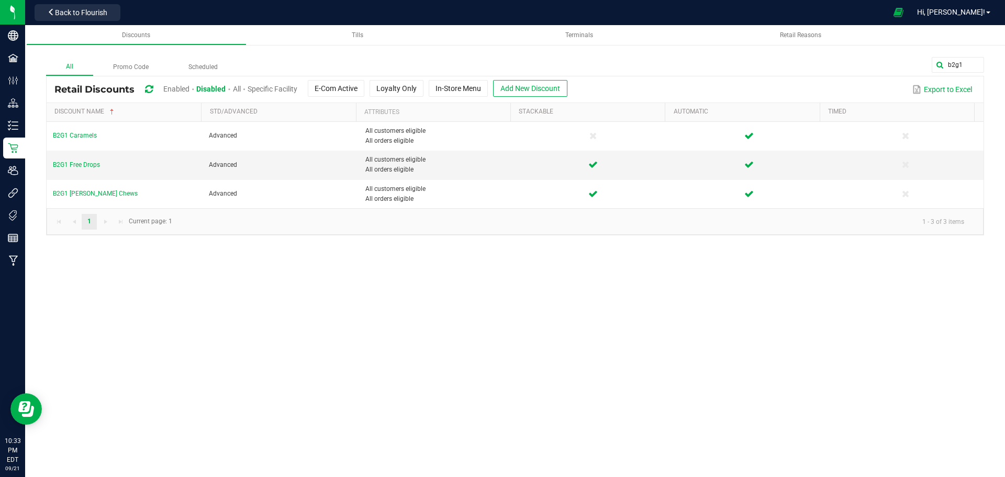
click at [179, 93] on span "Enabled" at bounding box center [176, 89] width 26 height 8
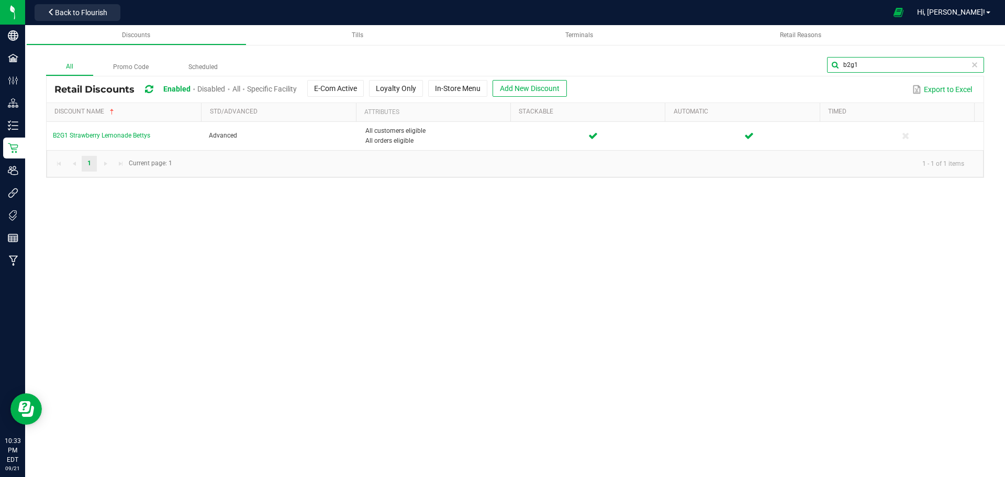
click at [962, 68] on input "b2g1" at bounding box center [905, 65] width 157 height 16
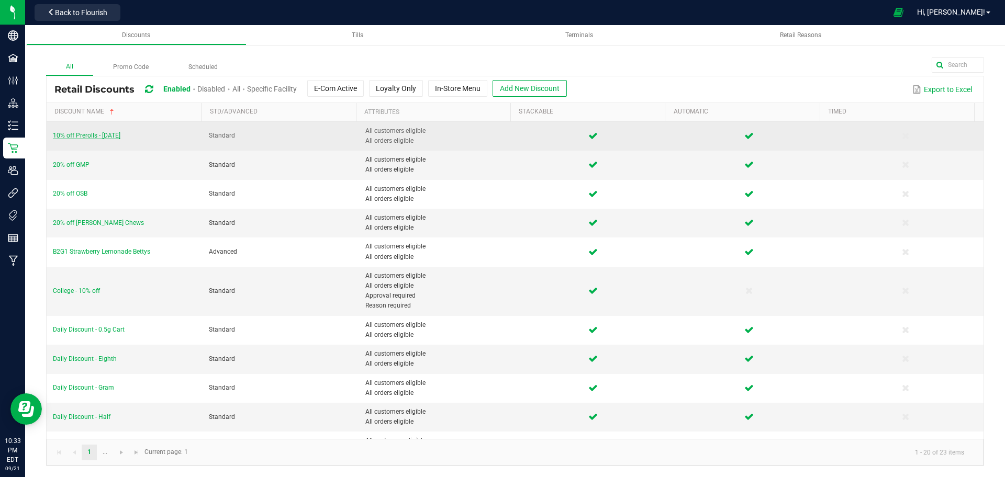
click at [88, 137] on span "10% off Prerolls - [DATE]" at bounding box center [87, 135] width 68 height 7
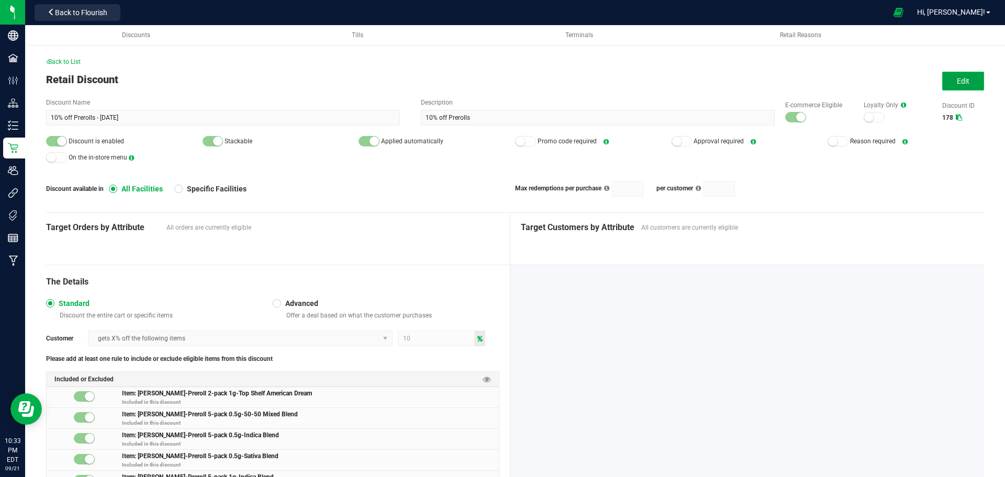
click at [957, 78] on span "Edit" at bounding box center [963, 81] width 13 height 8
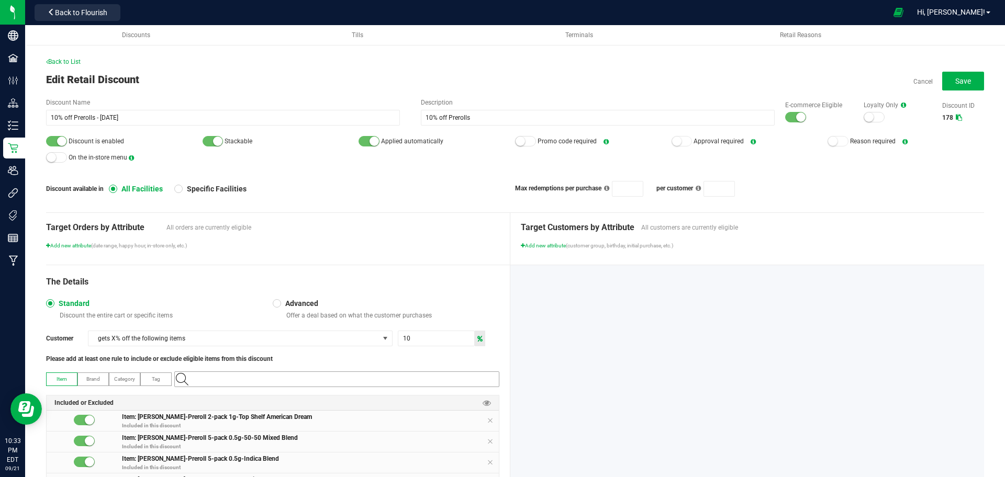
click at [414, 381] on input "NO DATA FOUND" at bounding box center [342, 379] width 314 height 15
paste input "Gamma Z 7-pack 0.5g Prerolls-160"
type input "Gamma Z 7-pack 0.5g Prerolls-160"
click at [414, 392] on Rec-1012015 "[PERSON_NAME]'s Herbs - Preroll - Seven Pack 0.5g - Gamma Z - Rec-1012015" at bounding box center [334, 397] width 319 height 16
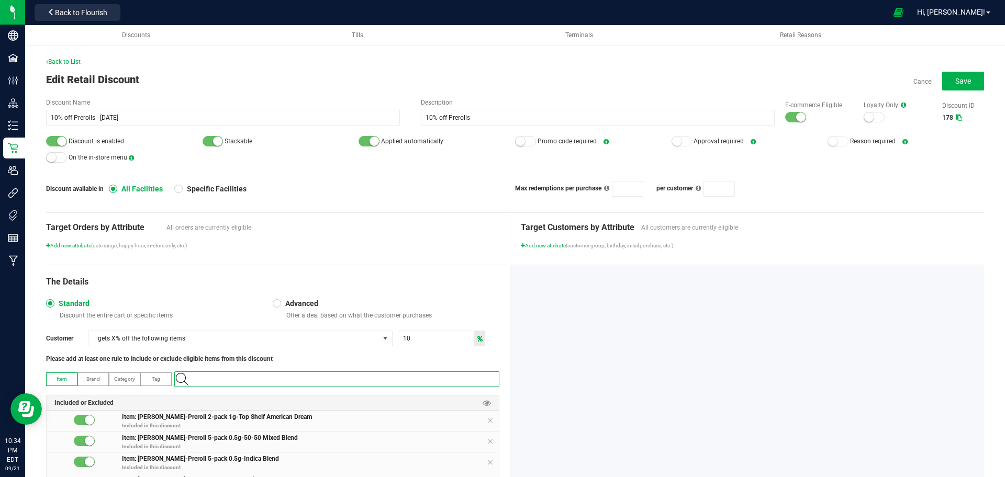
paste input "Red Velvet Pancakes 2-pack 0.5g Prerolls-122"
type input "Red Velvet Pancakes 2-pack 0.5g Prerolls-122"
click at [288, 398] on span "[PERSON_NAME]-Preroll 2-pack 0.5g-Red Velvet Pancakes" at bounding box center [247, 397] width 133 height 10
paste input "Strawnana 1.25g Preroll-154"
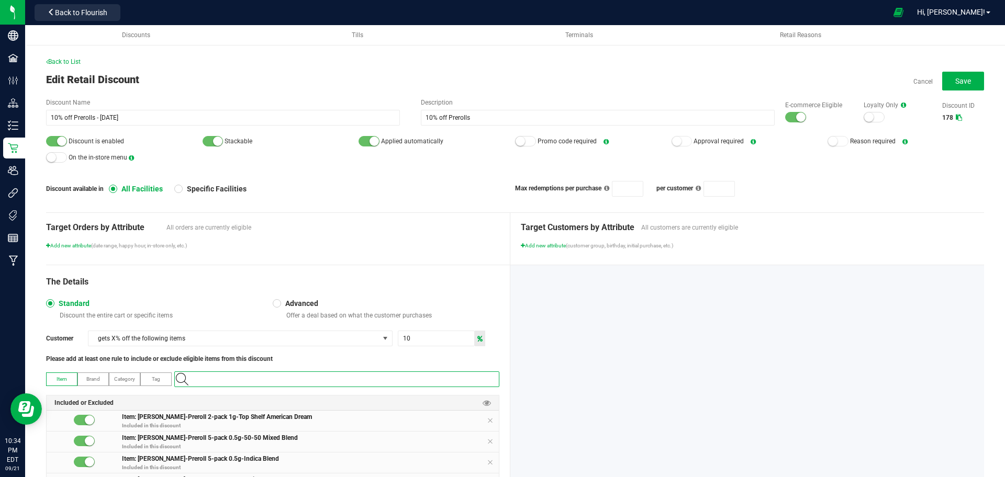
type input "Strawnana 1.25g Preroll-154"
click at [315, 400] on span "CMS GARDENS-PREROLL-SINGLE 1.25G-STRAWNANA-REC-1009501" at bounding box center [263, 397] width 164 height 10
paste input "Strawnana Octane 3-pack 1.25g Prerolls-123"
type input "Strawnana Octane 3-pack 1.25g Prerolls-123"
click at [382, 397] on OCTANE-REC-1009704 "CMS GARDENS-PRE-ROLL-3PK 1.25G-STRAWNANA OCTANE-REC-1009704" at bounding box center [334, 397] width 319 height 16
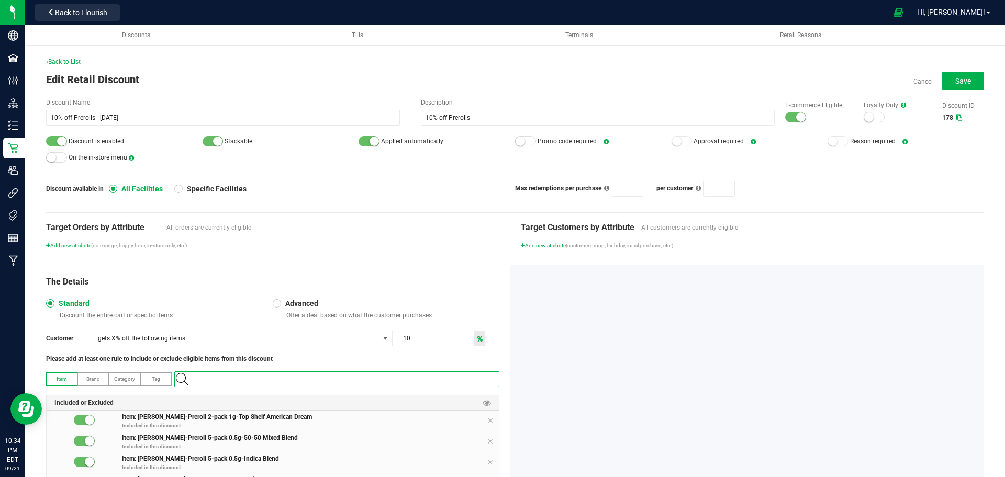
paste input "Strawnana Octane 5-pack 1.25g Prerolls-138"
type input "Strawnana Octane 5-pack 1.25g Prerolls-138"
click at [362, 400] on OCTANE-REC-1009705 "CMS GARDENS-PRE-ROLL-5PK 1.25G-STRAWNANA OCTANE-REC-1009705" at bounding box center [334, 397] width 319 height 16
click at [943, 72] on button "Save" at bounding box center [963, 81] width 42 height 19
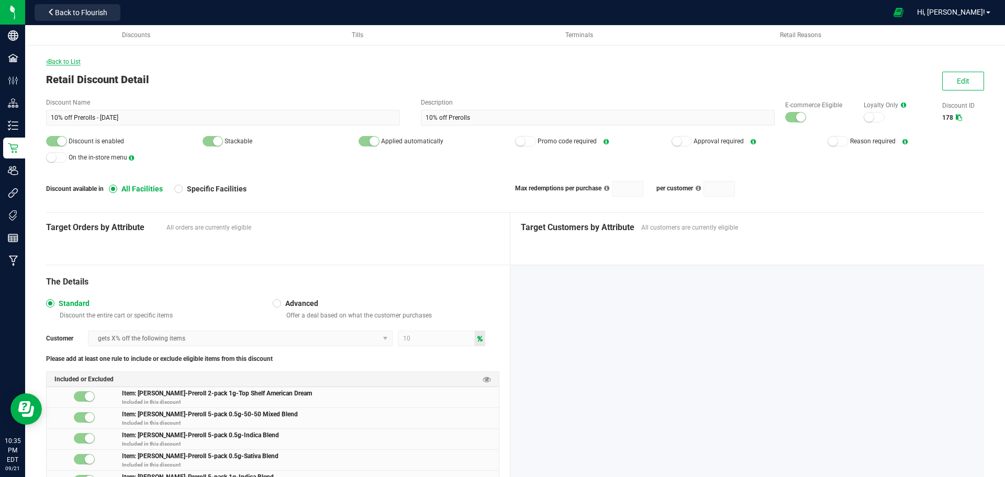
click at [68, 58] on span "Back to List" at bounding box center [63, 61] width 35 height 7
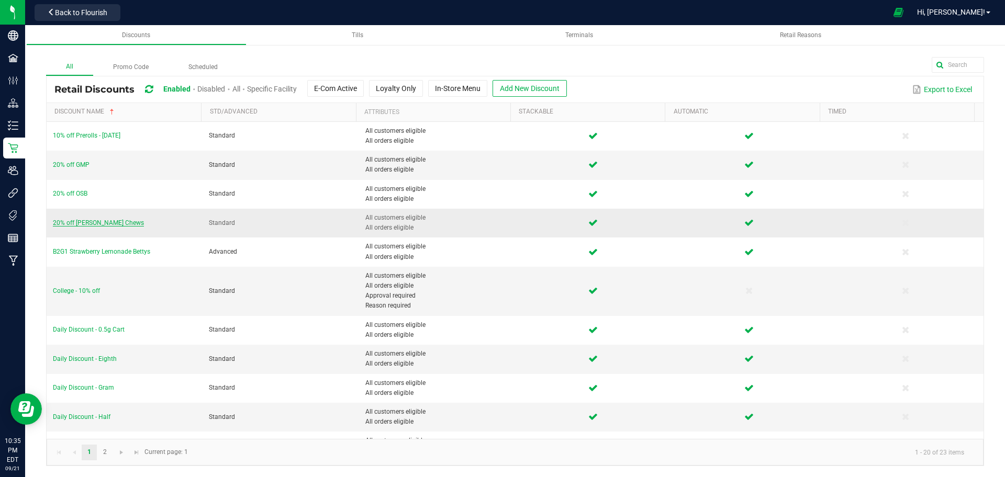
click at [97, 221] on span "20% off [PERSON_NAME] Chews" at bounding box center [98, 222] width 91 height 7
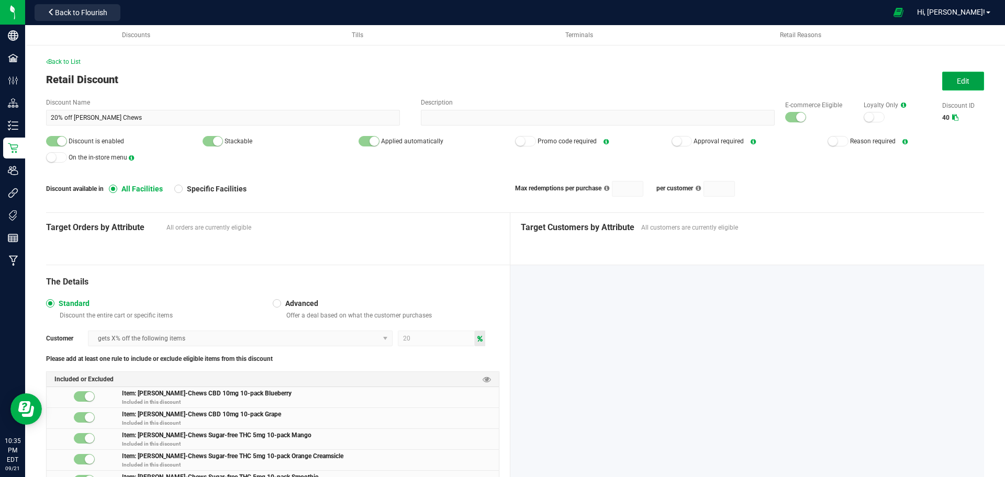
click at [945, 78] on button "Edit" at bounding box center [963, 81] width 42 height 19
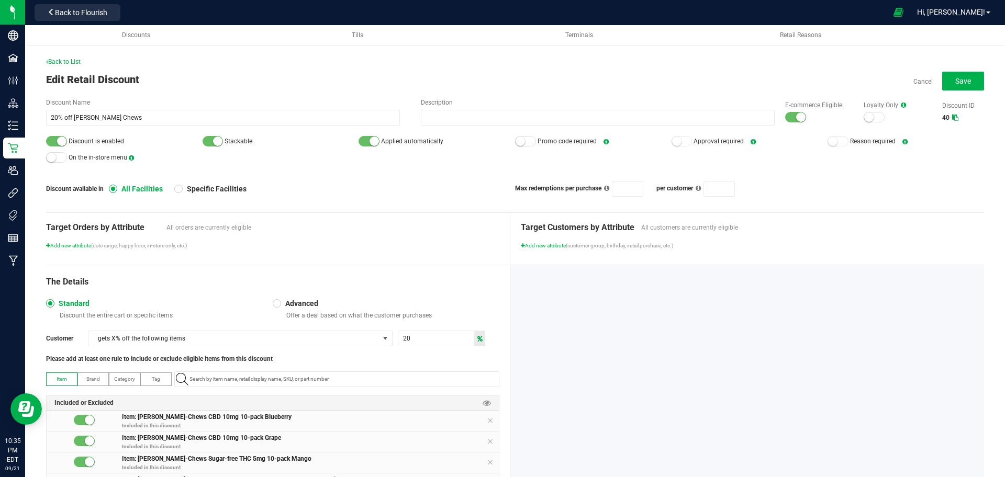
click at [368, 382] on input "NO DATA FOUND" at bounding box center [342, 379] width 314 height 15
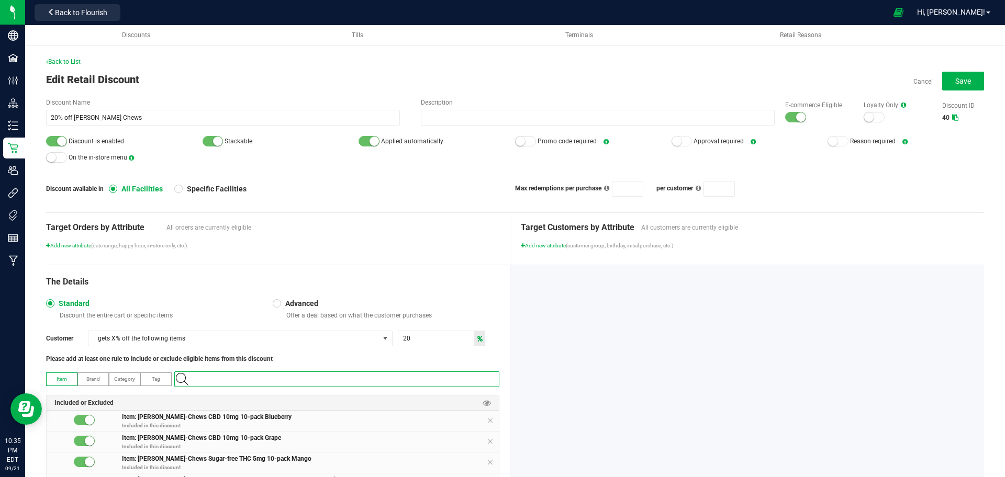
paste input "CBD Guava Lime Chews Fast-Acting 5mg 10-pack-357"
type input "CBD Guava Lime Chews Fast-Acting 5mg 10-pack-357"
click at [367, 397] on Lime "[PERSON_NAME]-Chews CBD 5mg 10-pack Nano Guava Lime" at bounding box center [334, 397] width 319 height 16
paste input "Green Apple Chews Fast-Acting10mg 10-pack-306"
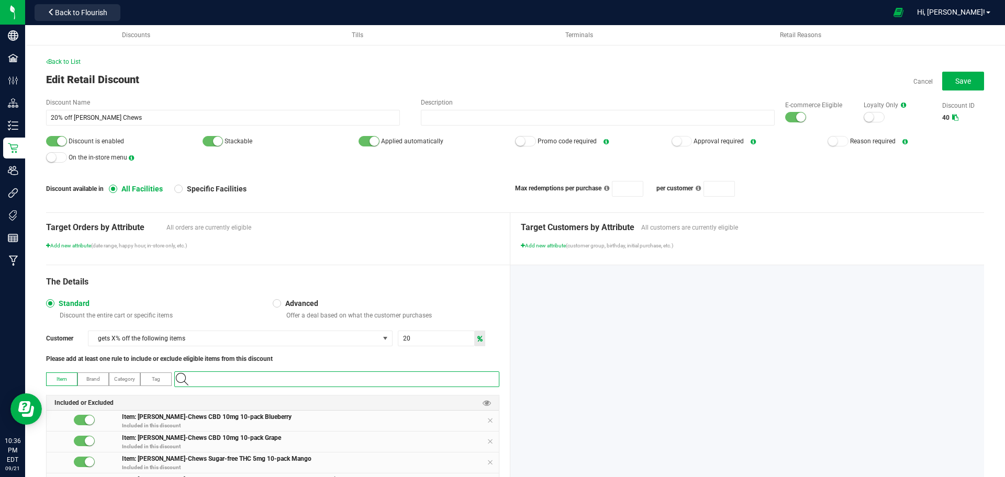
type input "Green Apple Chews Fast-Acting10mg 10-pack-306"
click at [314, 398] on Apple "[PERSON_NAME]-Chews THC 10mg 10-pack Nano-Green Apple" at bounding box center [334, 397] width 319 height 16
paste input "Sour Strawberry Kiwi Chews 10mg-5pk-349"
type input "Sour Strawberry Kiwi Chews 10mg-5pk-349"
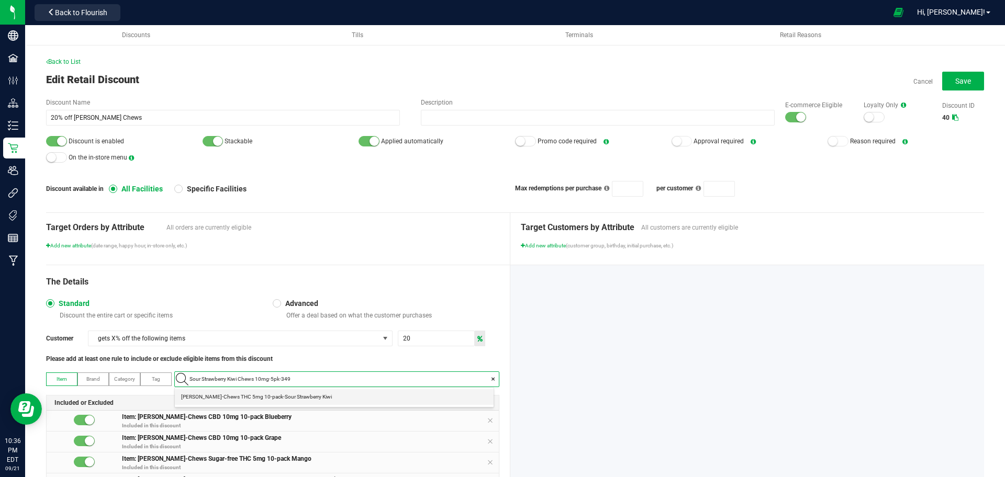
click at [386, 397] on Kiwi "[PERSON_NAME]-Chews THC 5mg 10-pack-Sour Strawberry Kiwi" at bounding box center [334, 397] width 319 height 16
paste input "Sugar-Free Citrus Punch Chews 5mg 10-pack-327"
type input "Sugar-Free Citrus Punch Chews 5mg 10-pack-327"
click at [342, 394] on Punch "[PERSON_NAME]-Chews Sugar-free THC 5mg 10-pack Citrus Punch" at bounding box center [334, 397] width 319 height 16
click at [942, 80] on button "Save" at bounding box center [963, 81] width 42 height 19
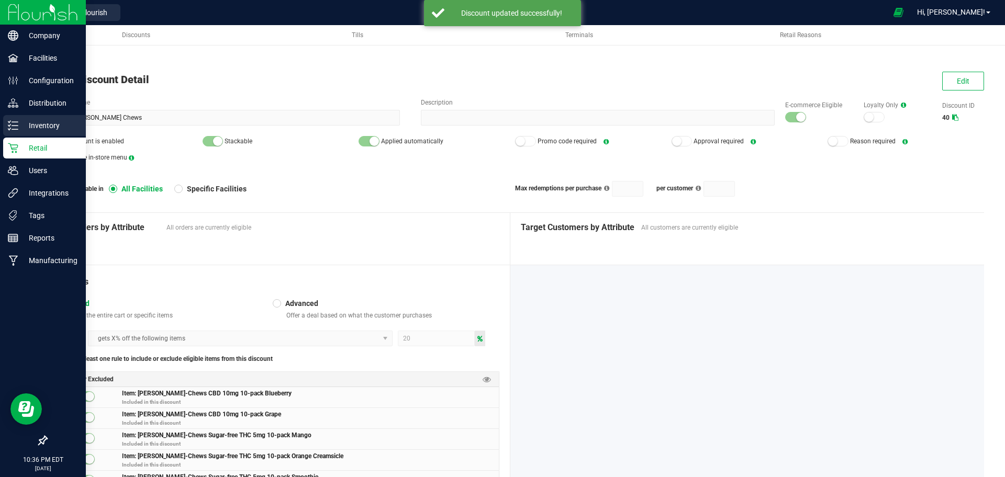
click at [16, 123] on icon at bounding box center [13, 125] width 10 height 10
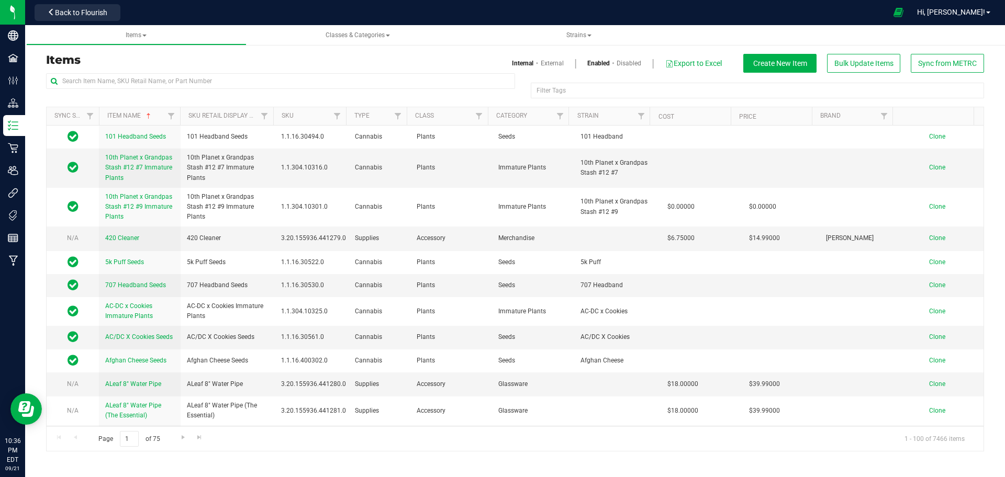
click at [173, 68] on div "Items Internal External Enabled Disabled Export to Excel Create New Item Bulk U…" at bounding box center [515, 63] width 954 height 19
click at [173, 71] on div "Items Internal External Enabled Disabled Export to Excel Create New Item Bulk U…" at bounding box center [515, 63] width 954 height 19
click at [168, 84] on input "text" at bounding box center [280, 81] width 469 height 16
paste input "Sour Strawberry Kiwi Chews 10mg-5pk-349"
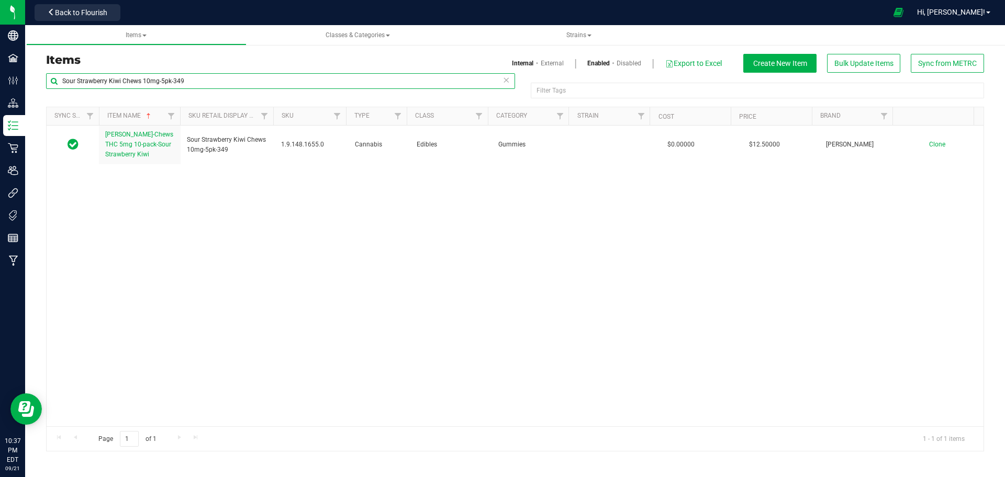
type input "Sour Strawberry Kiwi Chews 10mg-5pk-349"
click at [149, 138] on link "[PERSON_NAME]-Chews THC 5mg 10-pack-Sour Strawberry Kiwi" at bounding box center [139, 145] width 69 height 30
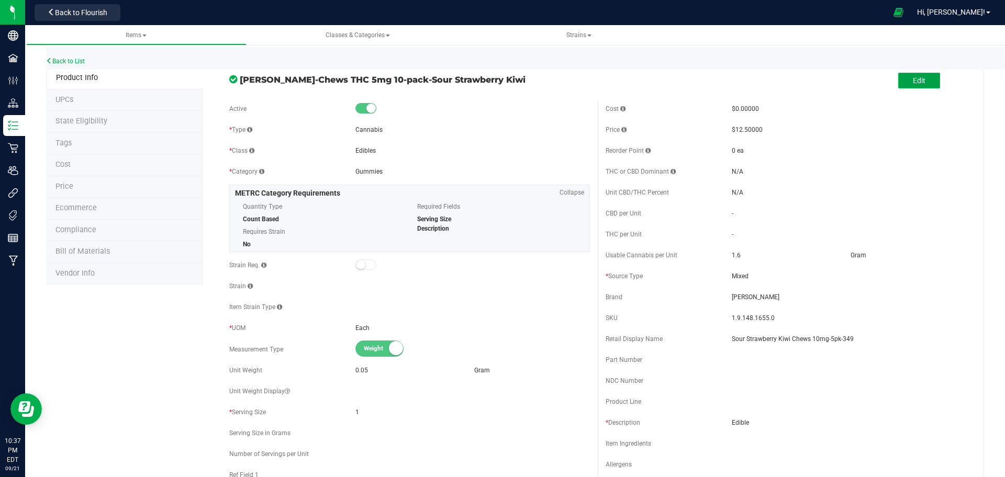
click at [908, 86] on button "Edit" at bounding box center [919, 81] width 42 height 16
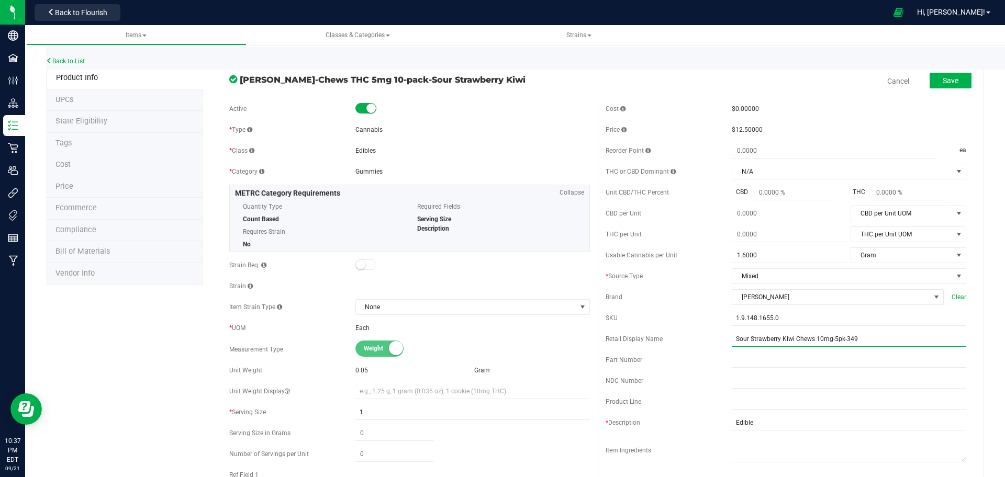
click at [833, 339] on input "Sour Strawberry Kiwi Chews 10mg-5pk-349" at bounding box center [849, 339] width 234 height 16
type input "Sour Strawberry Kiwi Chews 10mg 5-pack-349"
click at [943, 80] on span "Save" at bounding box center [951, 80] width 16 height 8
